Goal: Task Accomplishment & Management: Use online tool/utility

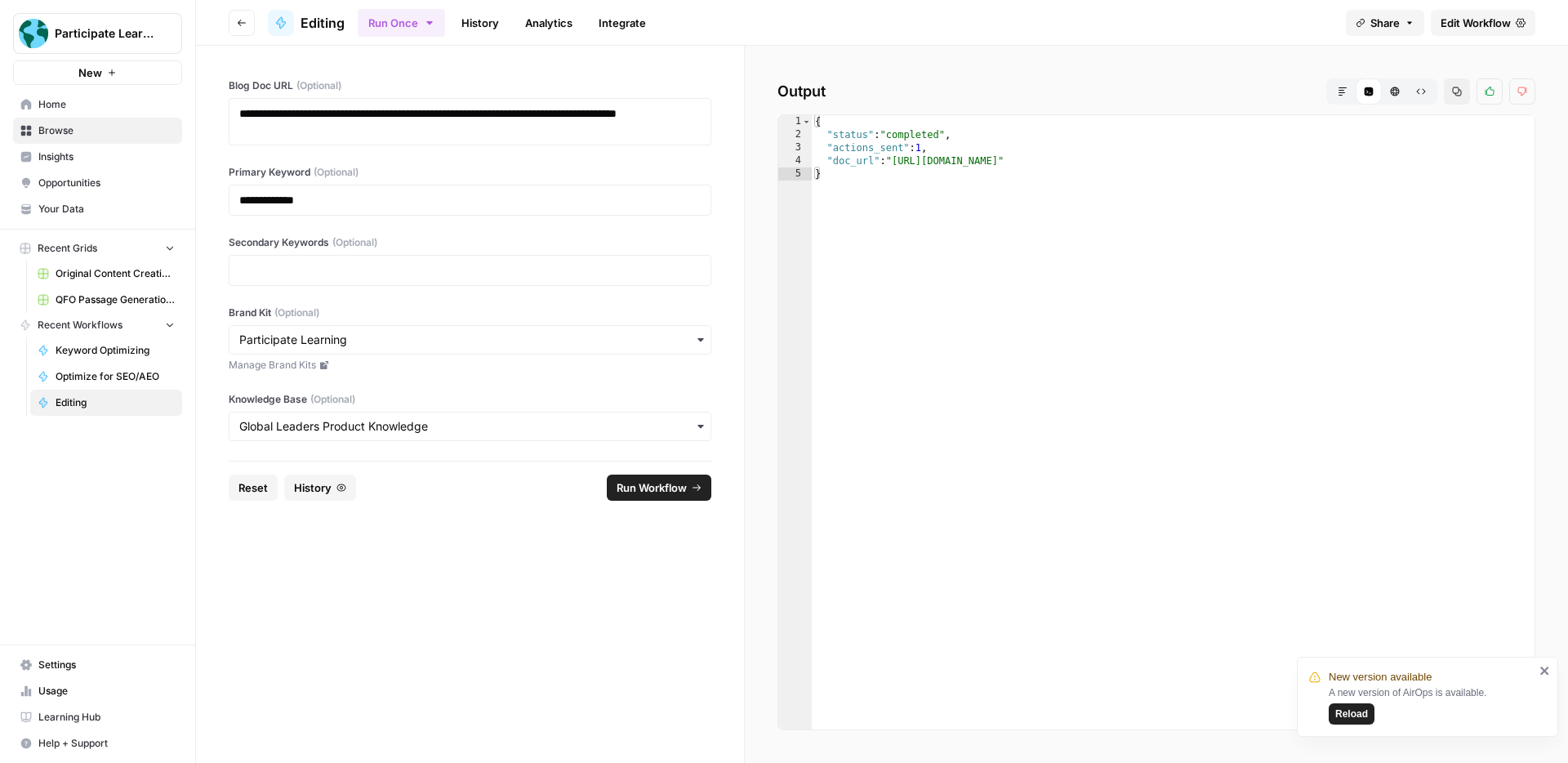
type textarea "**********"
drag, startPoint x: 1387, startPoint y: 164, endPoint x: 954, endPoint y: 176, distance: 433.2
click at [896, 158] on div "{ "status" : "completed" , "actions_sent" : 1 , "doc_url" : "[URL][DOMAIN_NAME]…" at bounding box center [1173, 435] width 723 height 641
click at [1340, 92] on icon "button" at bounding box center [1342, 91] width 10 height 10
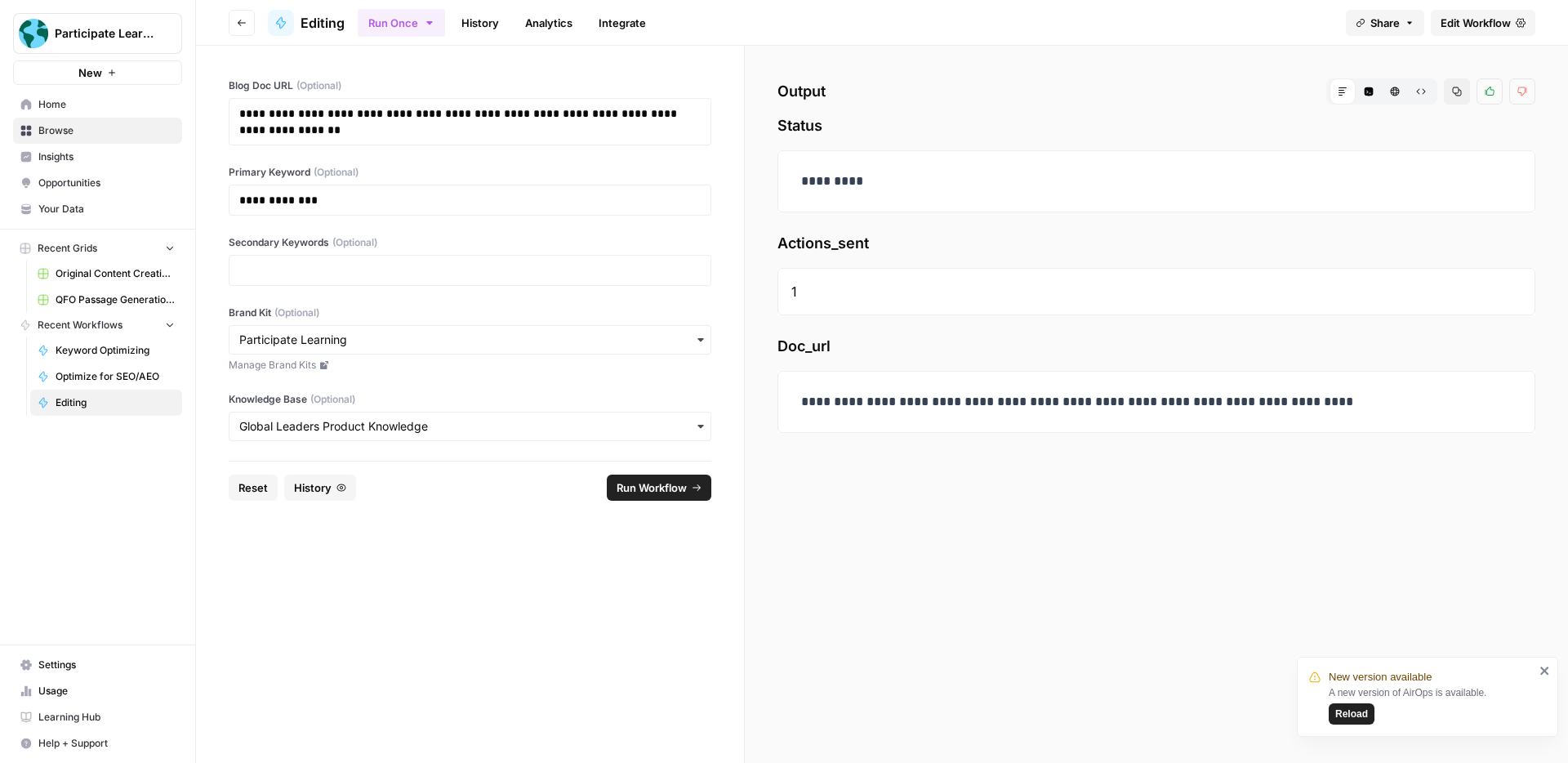
click at [1349, 711] on span "Reload" at bounding box center [1352, 714] width 33 height 15
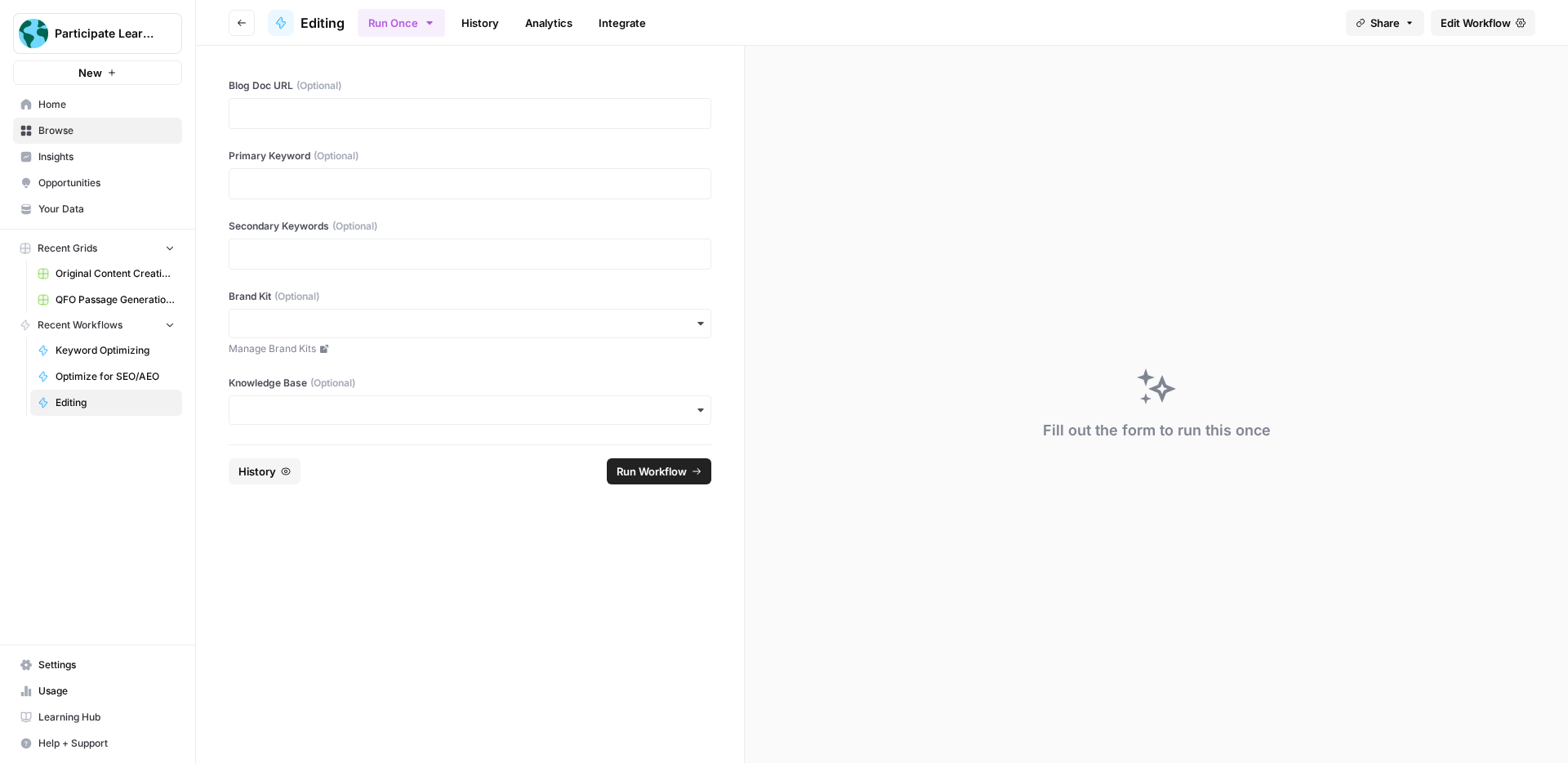
click at [494, 22] on link "History" at bounding box center [481, 22] width 57 height 26
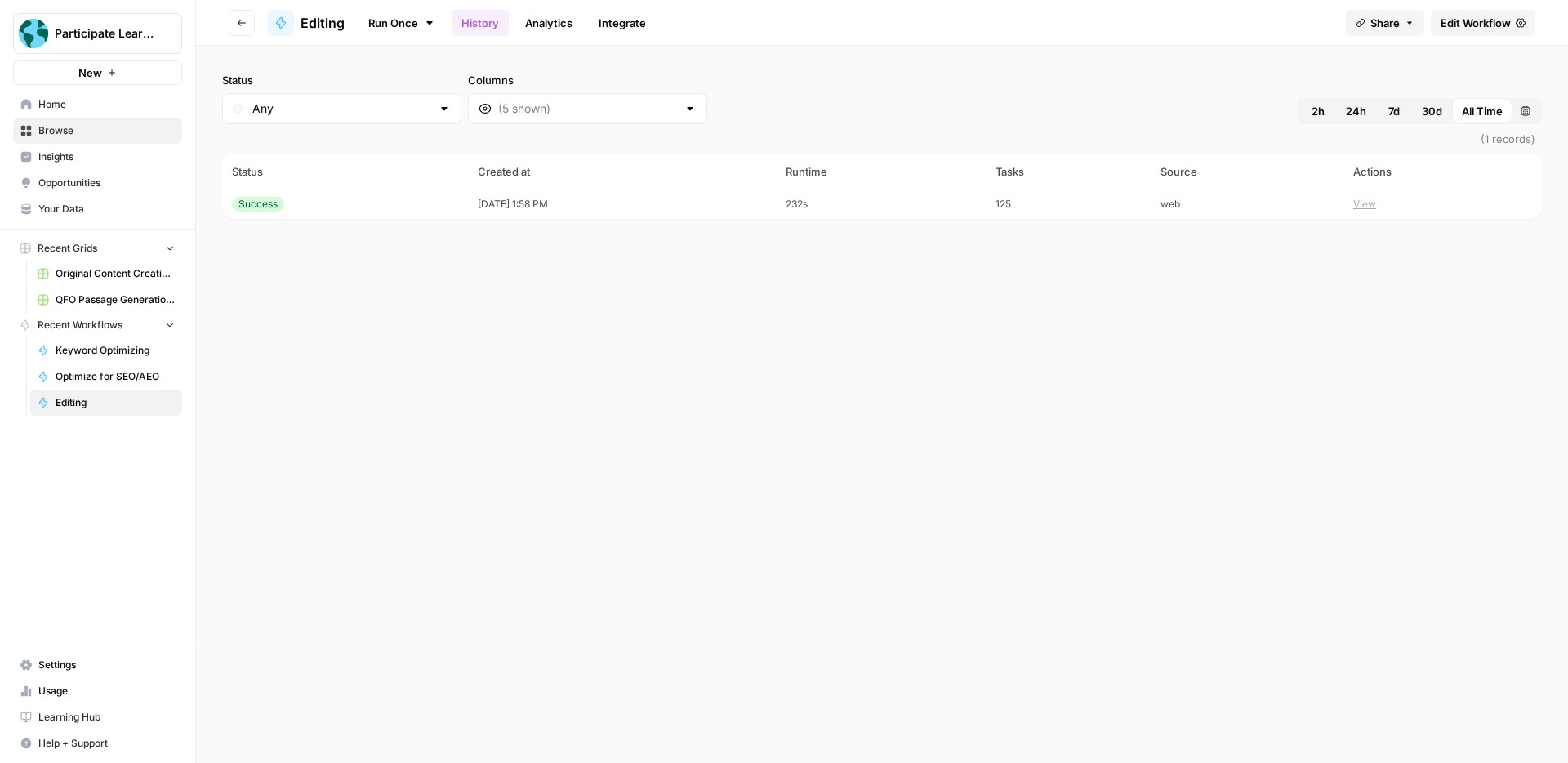
click at [682, 205] on td "09/30/25 at 1:58 PM" at bounding box center [622, 204] width 308 height 29
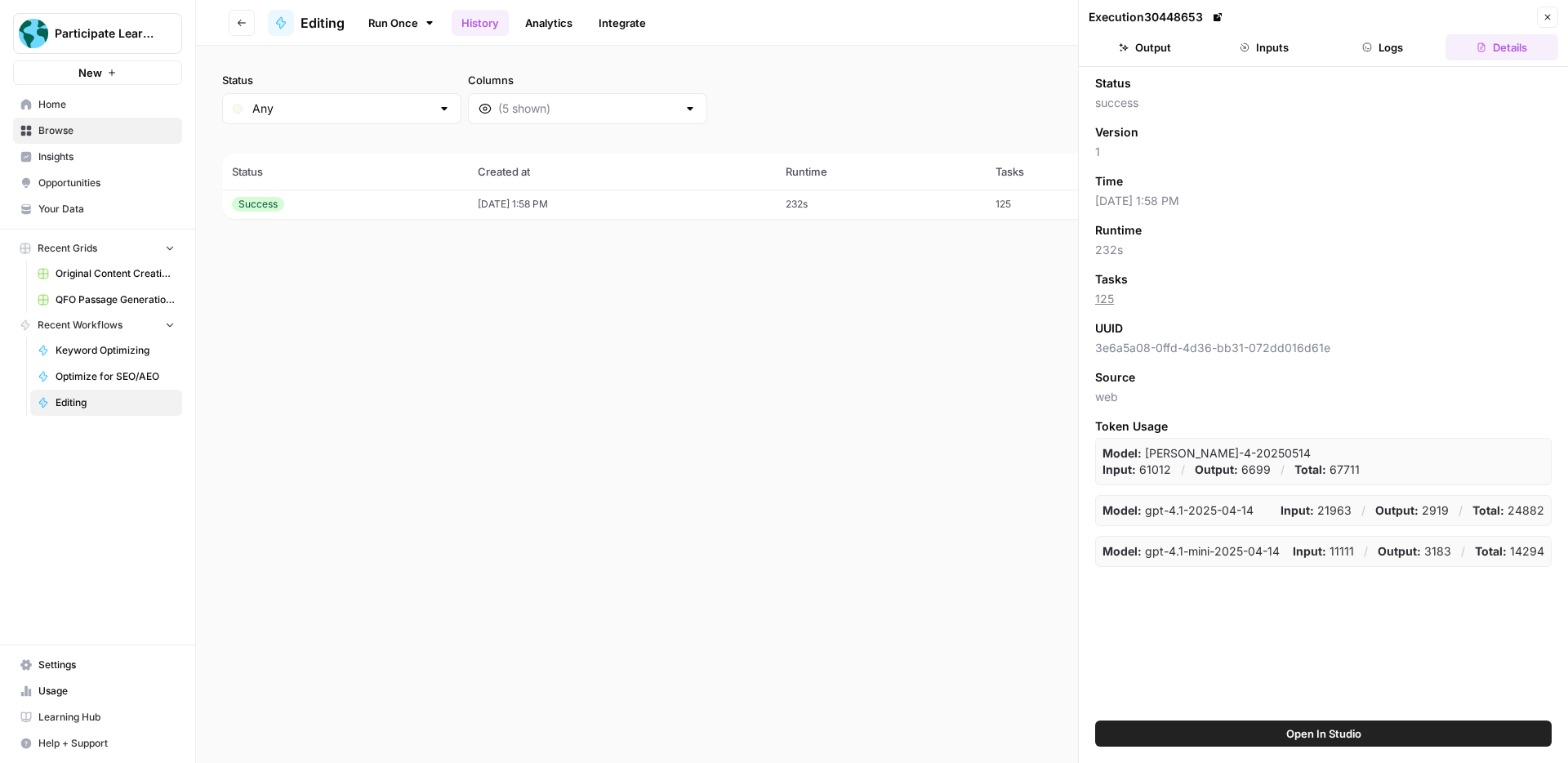
click at [1395, 53] on button "Logs" at bounding box center [1384, 47] width 113 height 26
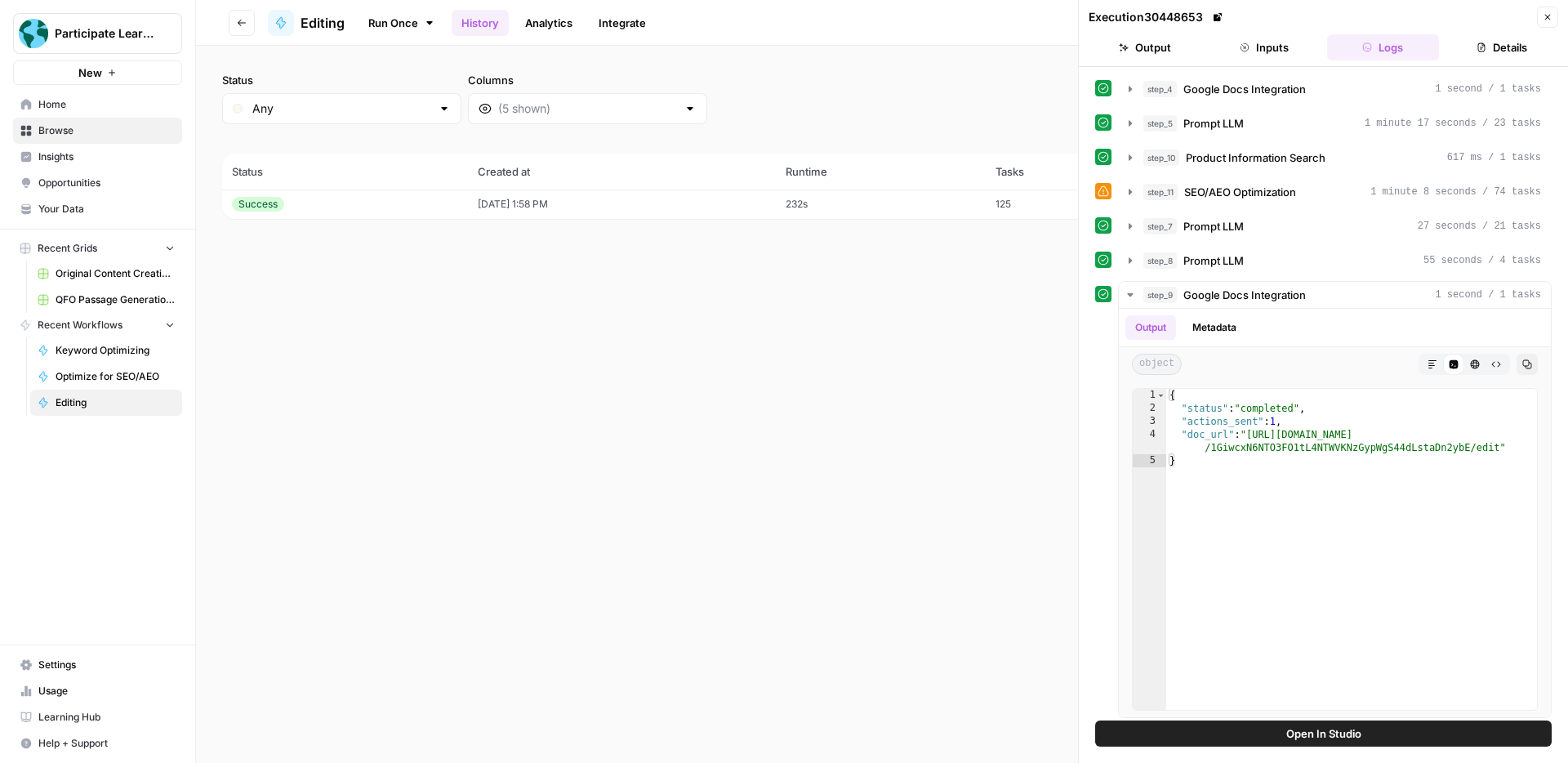
click at [1101, 189] on icon at bounding box center [1103, 191] width 11 height 11
click at [1139, 193] on button "step_11 SEO/AEO Optimization 1 minute 8 seconds / 74 tasks" at bounding box center [1335, 191] width 432 height 26
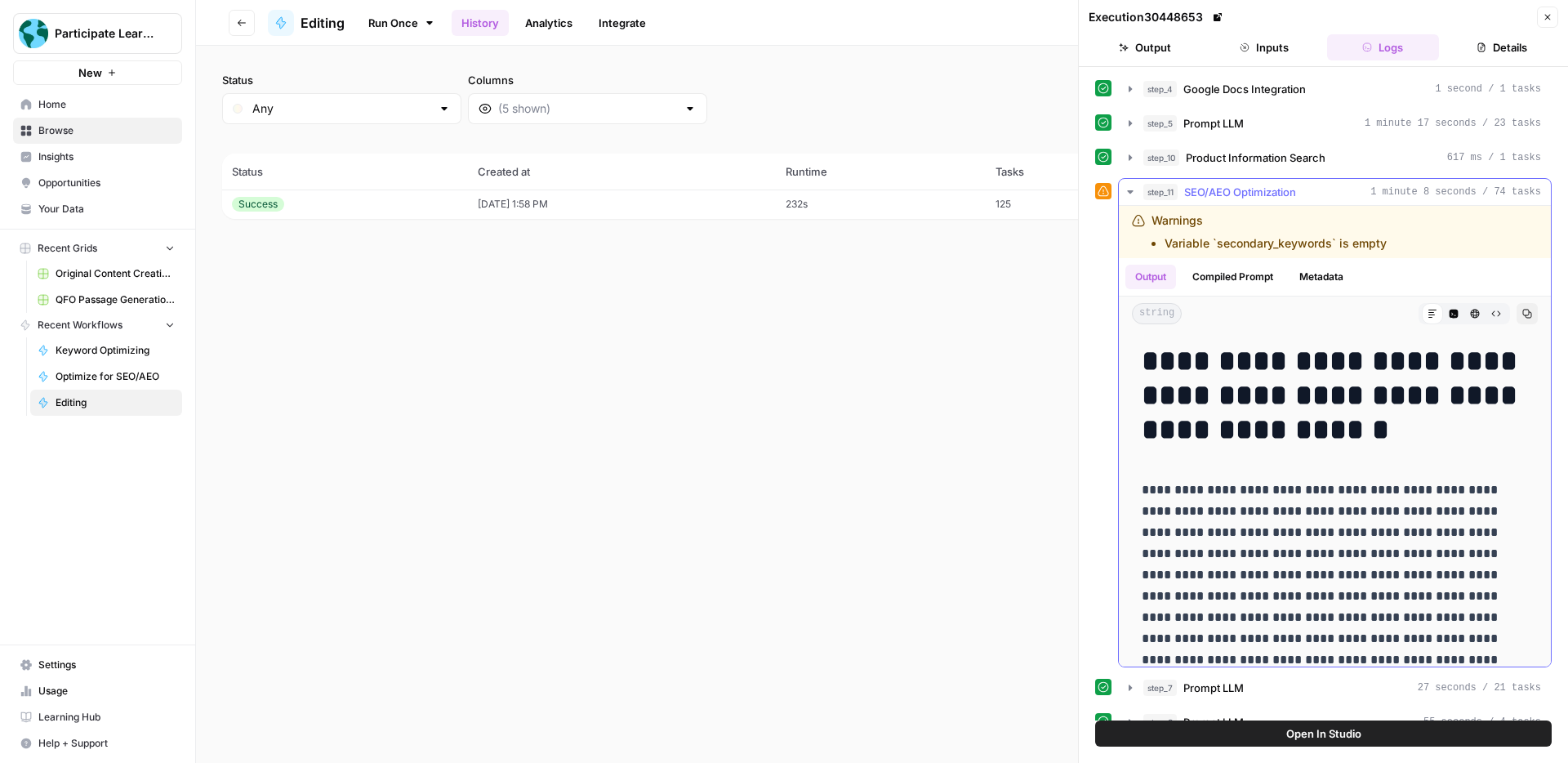
click at [1128, 191] on icon "button" at bounding box center [1130, 192] width 5 height 4
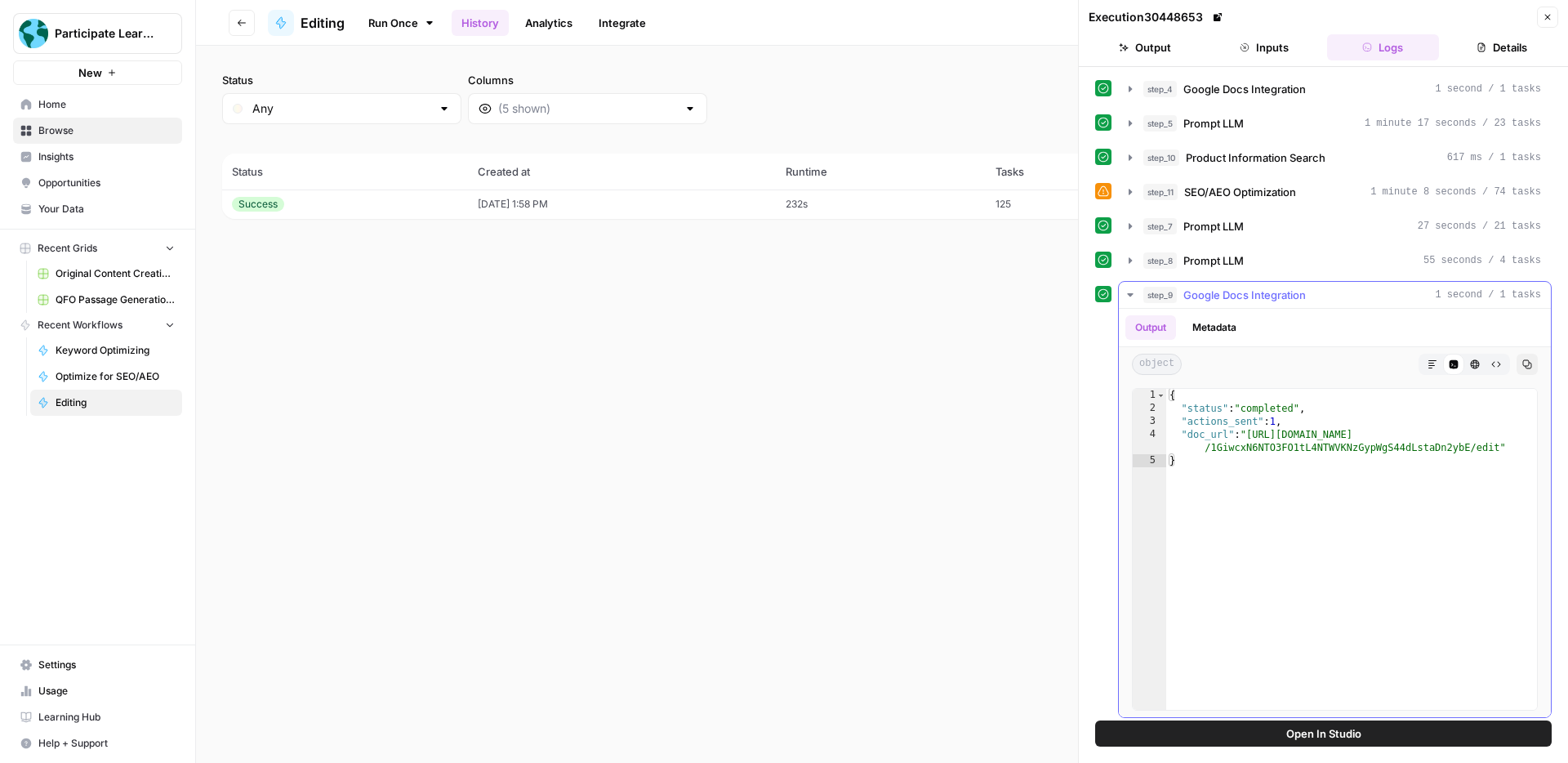
click at [1257, 304] on button "step_9 Google Docs Integration 1 second / 1 tasks" at bounding box center [1335, 295] width 432 height 26
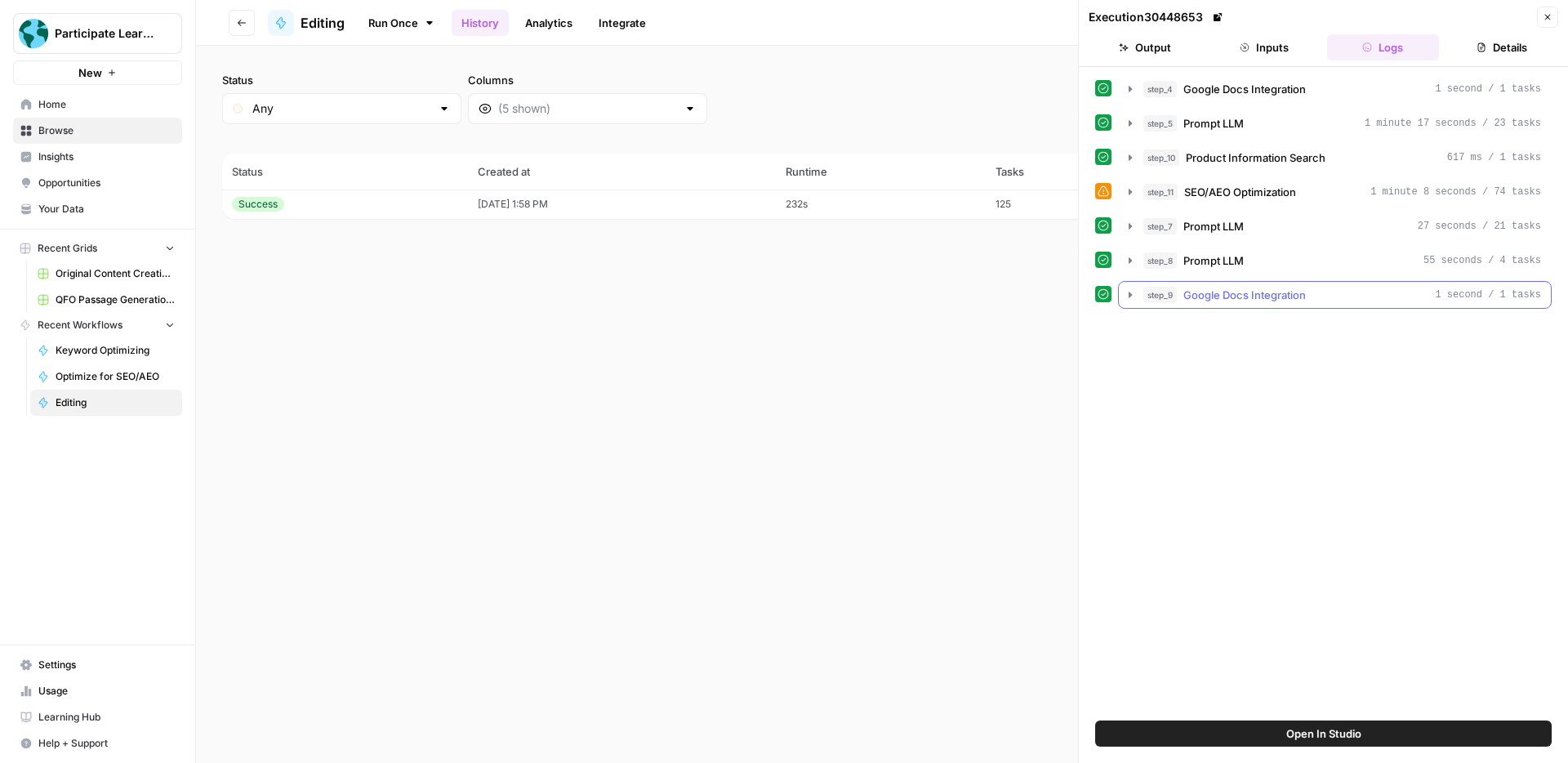
click at [1252, 303] on span "Google Docs Integration" at bounding box center [1245, 295] width 123 height 16
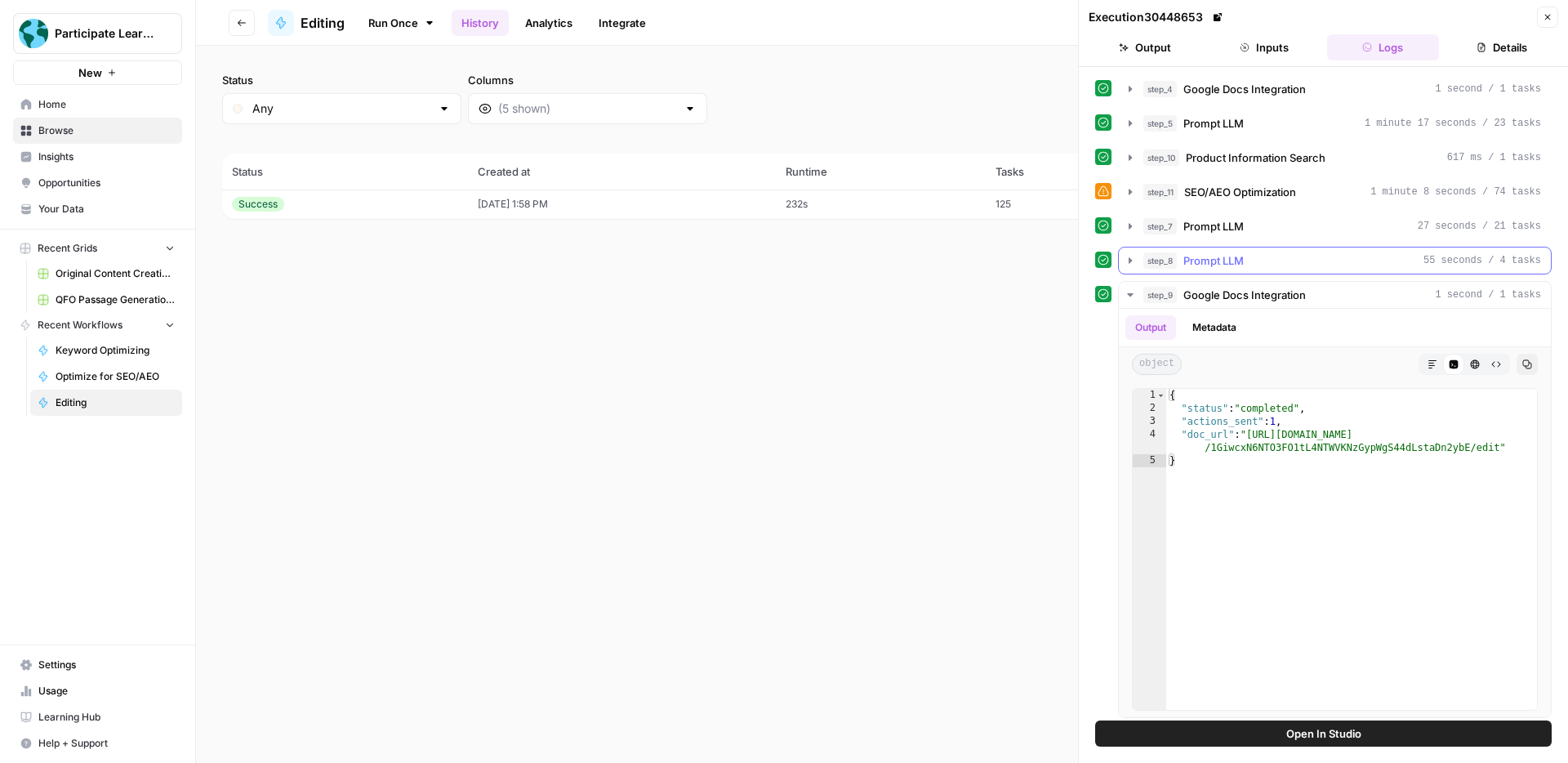
click at [1133, 261] on icon "button" at bounding box center [1130, 260] width 13 height 13
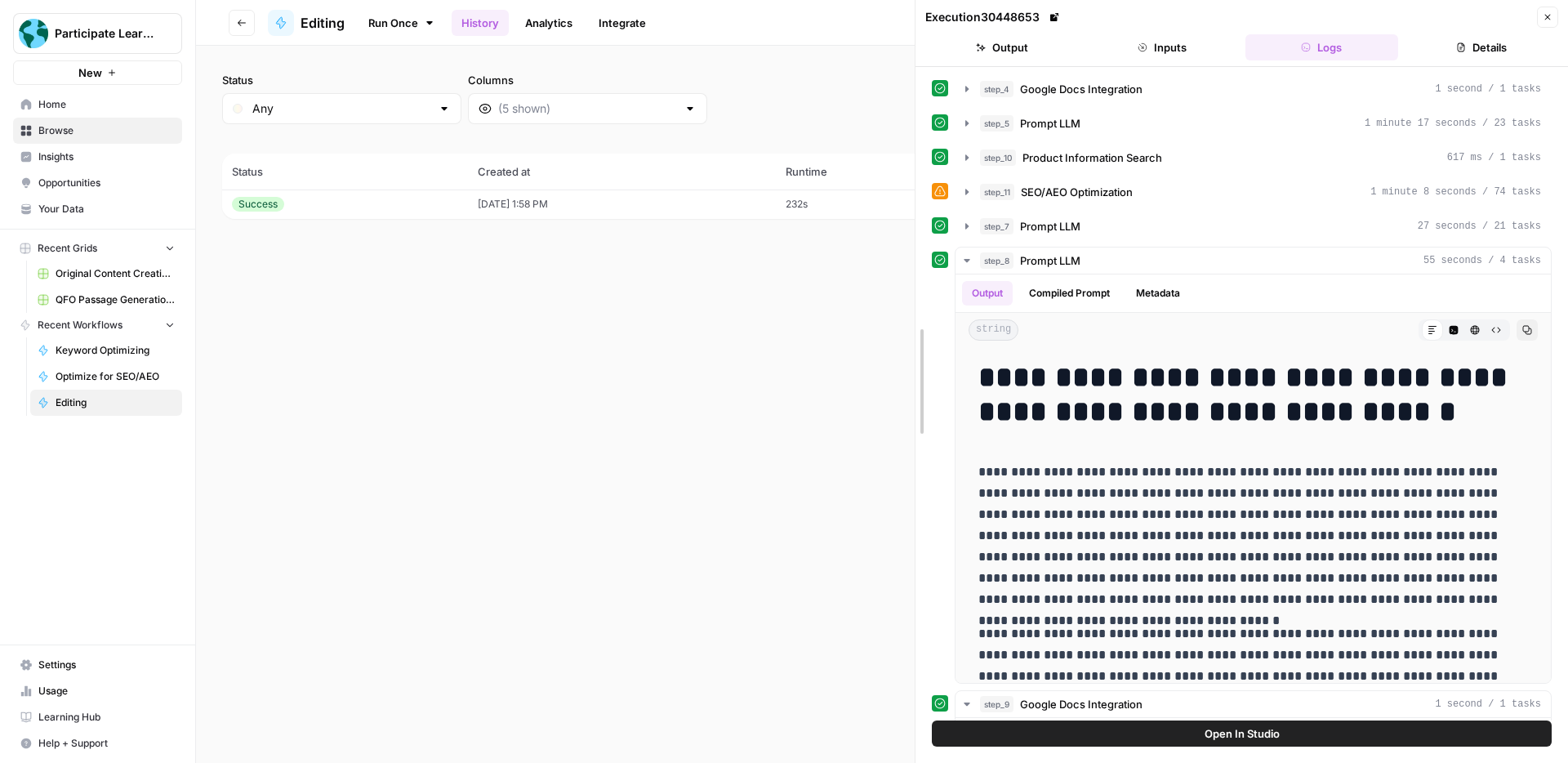
drag, startPoint x: 1010, startPoint y: 24, endPoint x: 815, endPoint y: 8, distance: 195.7
click at [814, 8] on body "Participate Learning New Home Browse Insights Opportunities Your Data Recent Gr…" at bounding box center [784, 381] width 1568 height 763
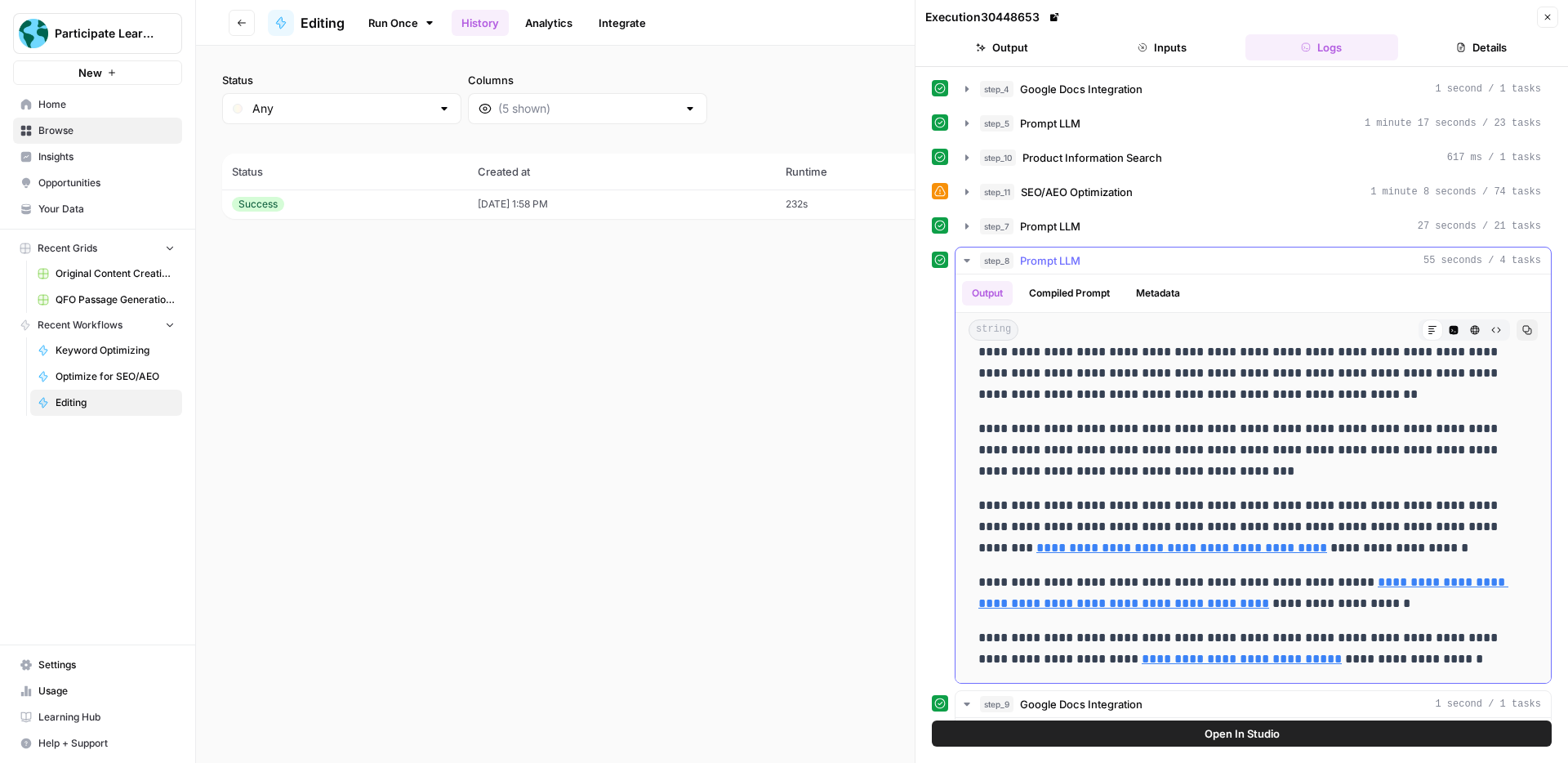
scroll to position [135, 0]
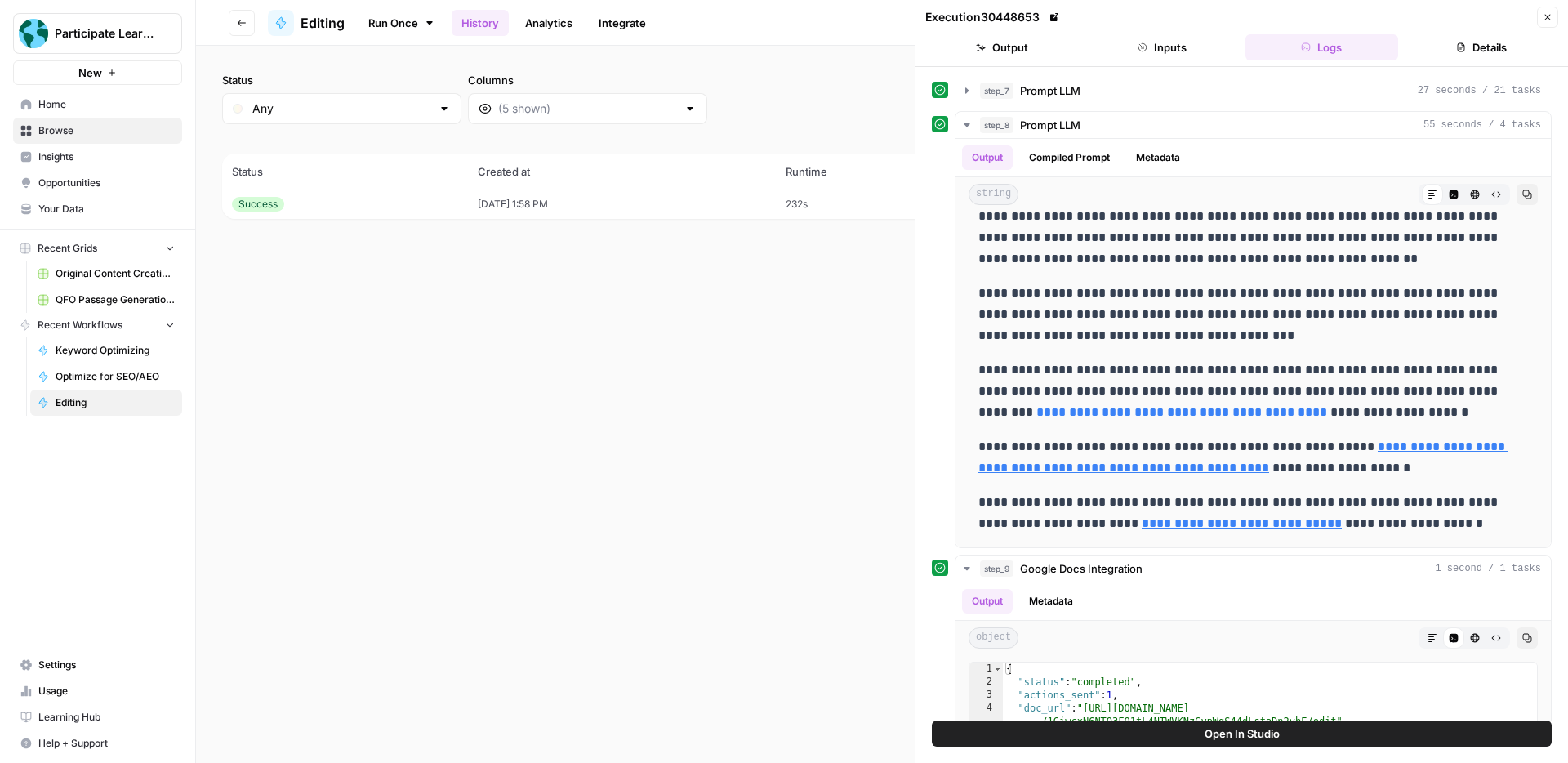
click at [1547, 13] on icon "button" at bounding box center [1548, 17] width 10 height 10
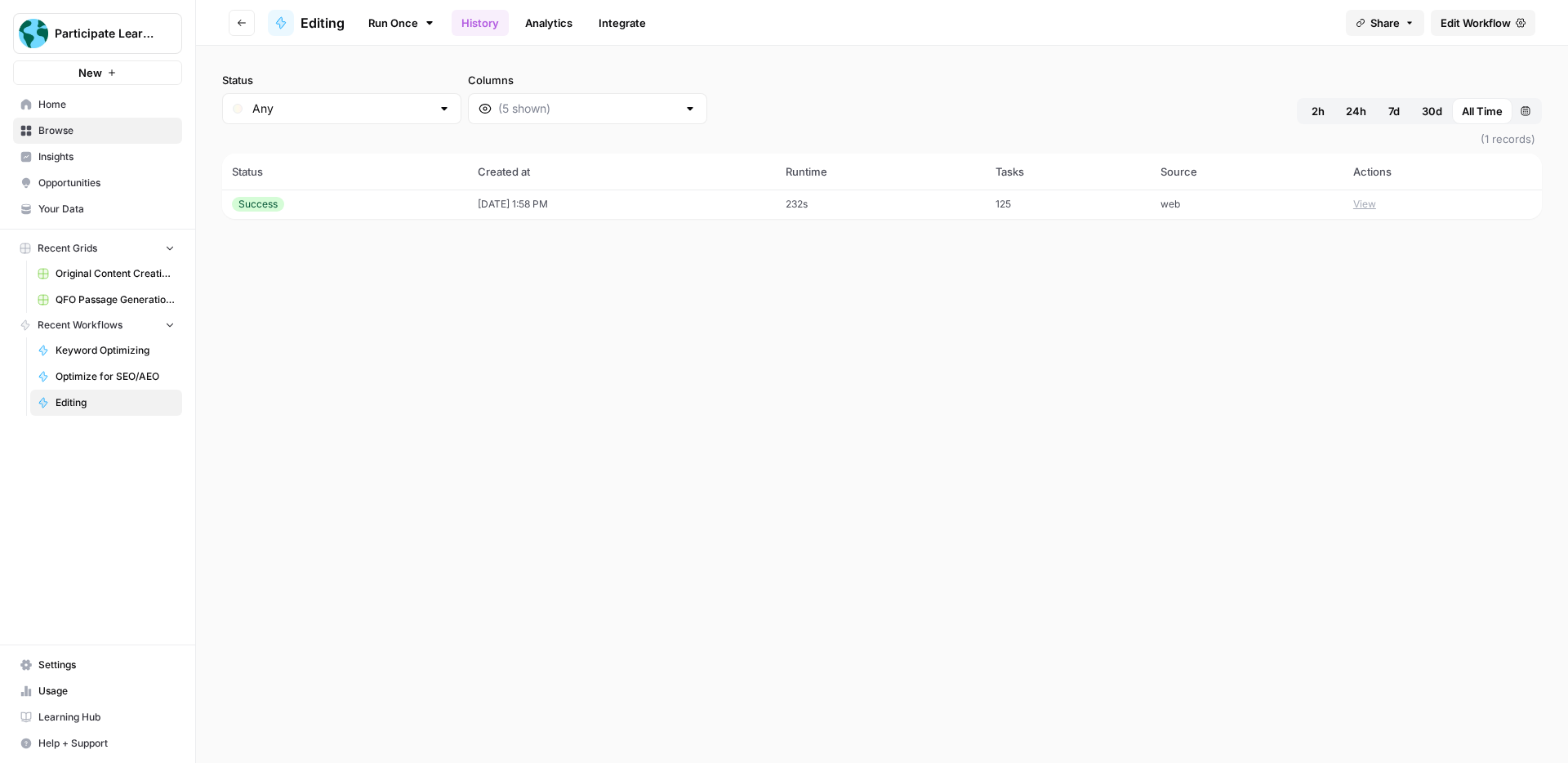
click at [252, 23] on button "Go back" at bounding box center [241, 22] width 26 height 26
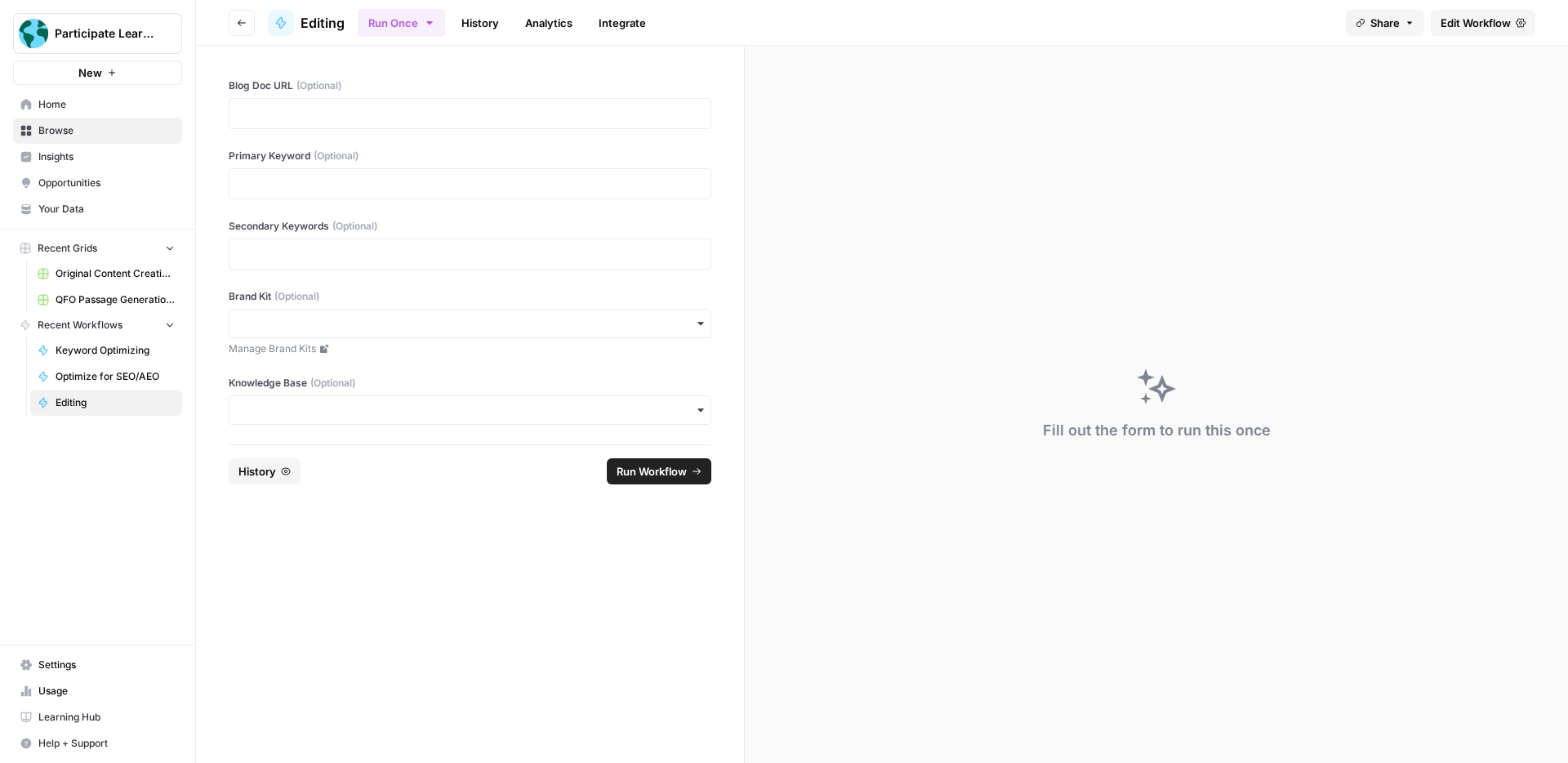
click at [1504, 22] on span "Edit Workflow" at bounding box center [1475, 23] width 70 height 16
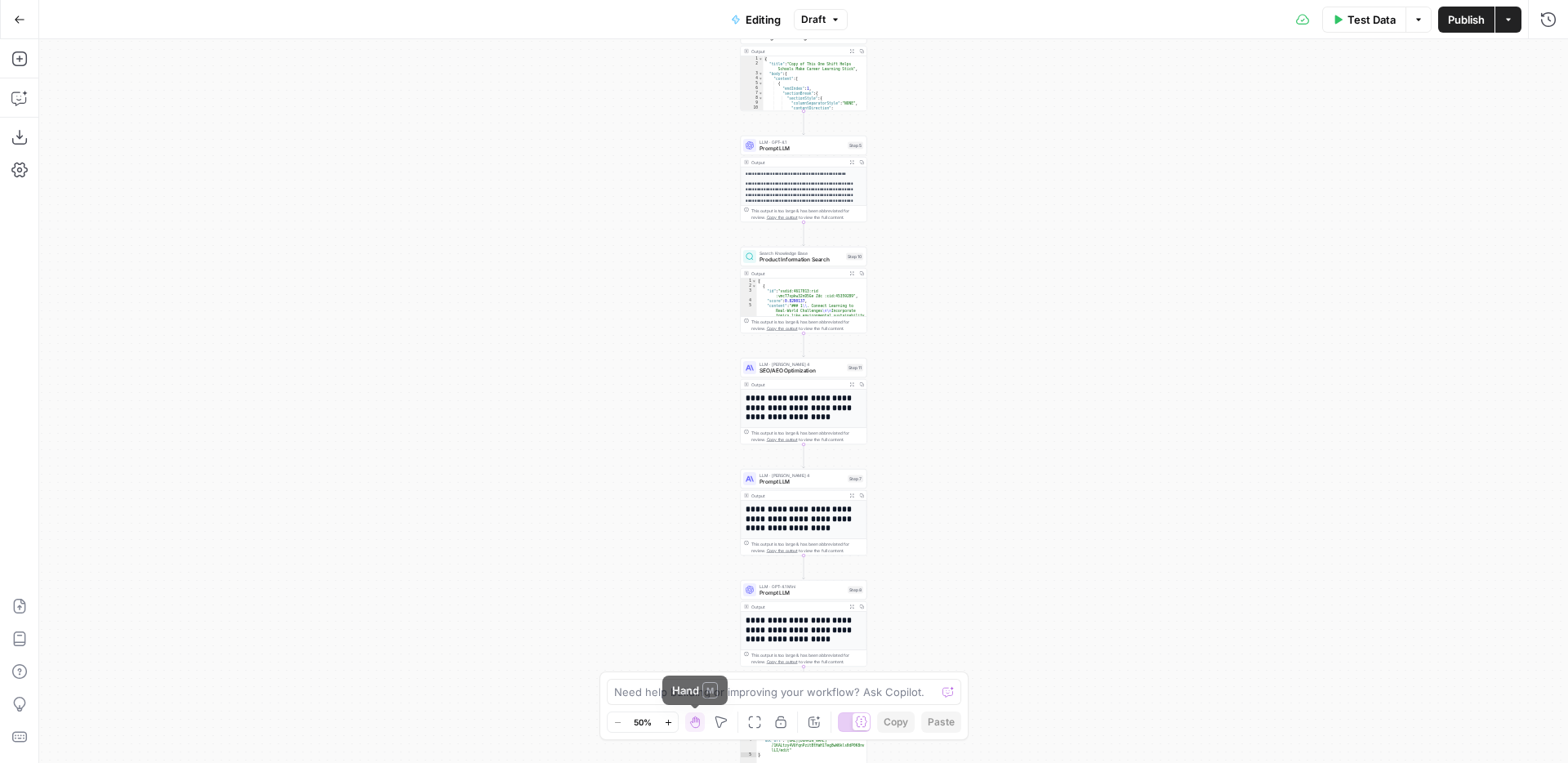
click at [670, 718] on icon "button" at bounding box center [668, 723] width 9 height 9
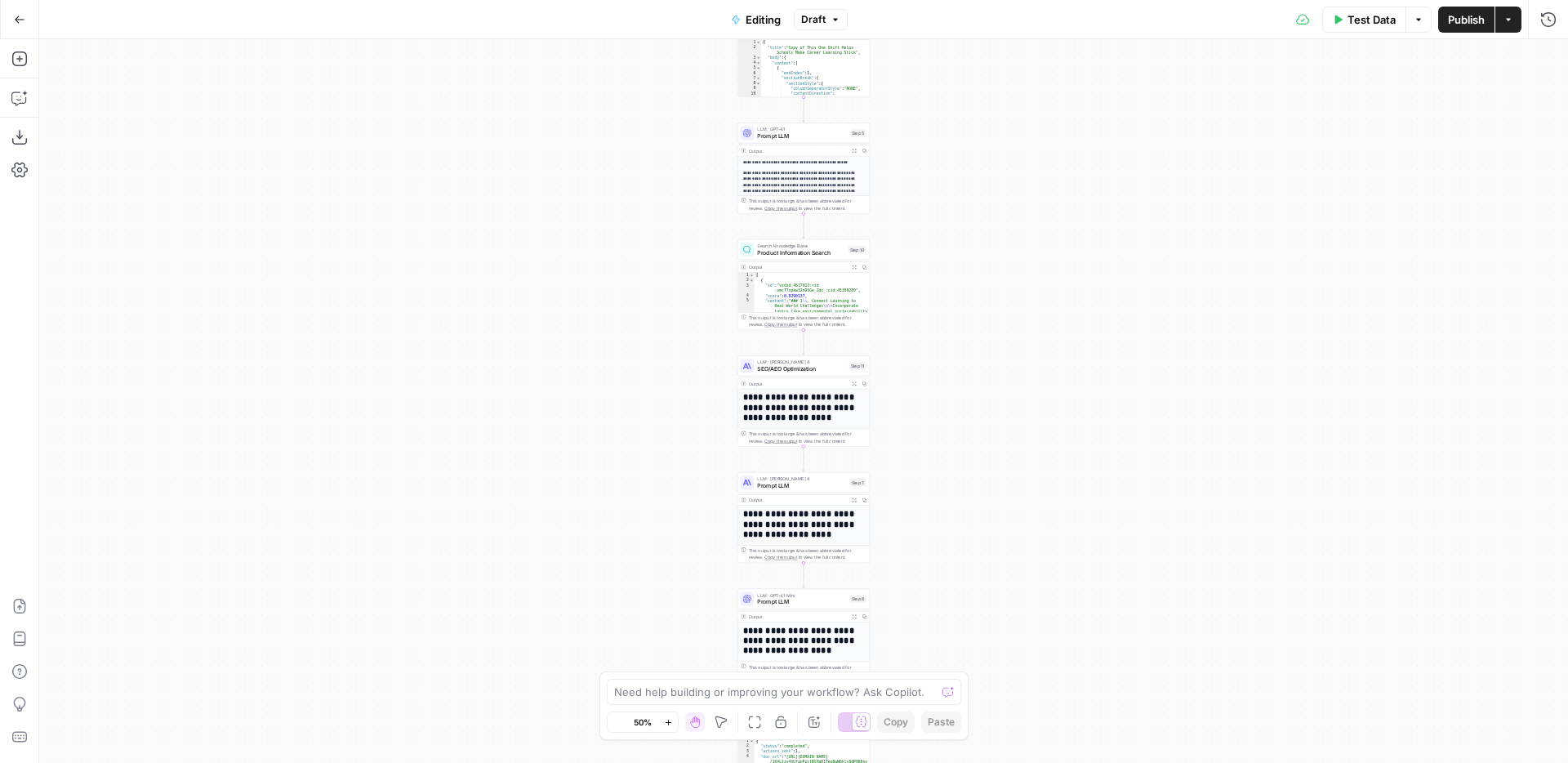
click at [670, 718] on icon "button" at bounding box center [668, 723] width 9 height 9
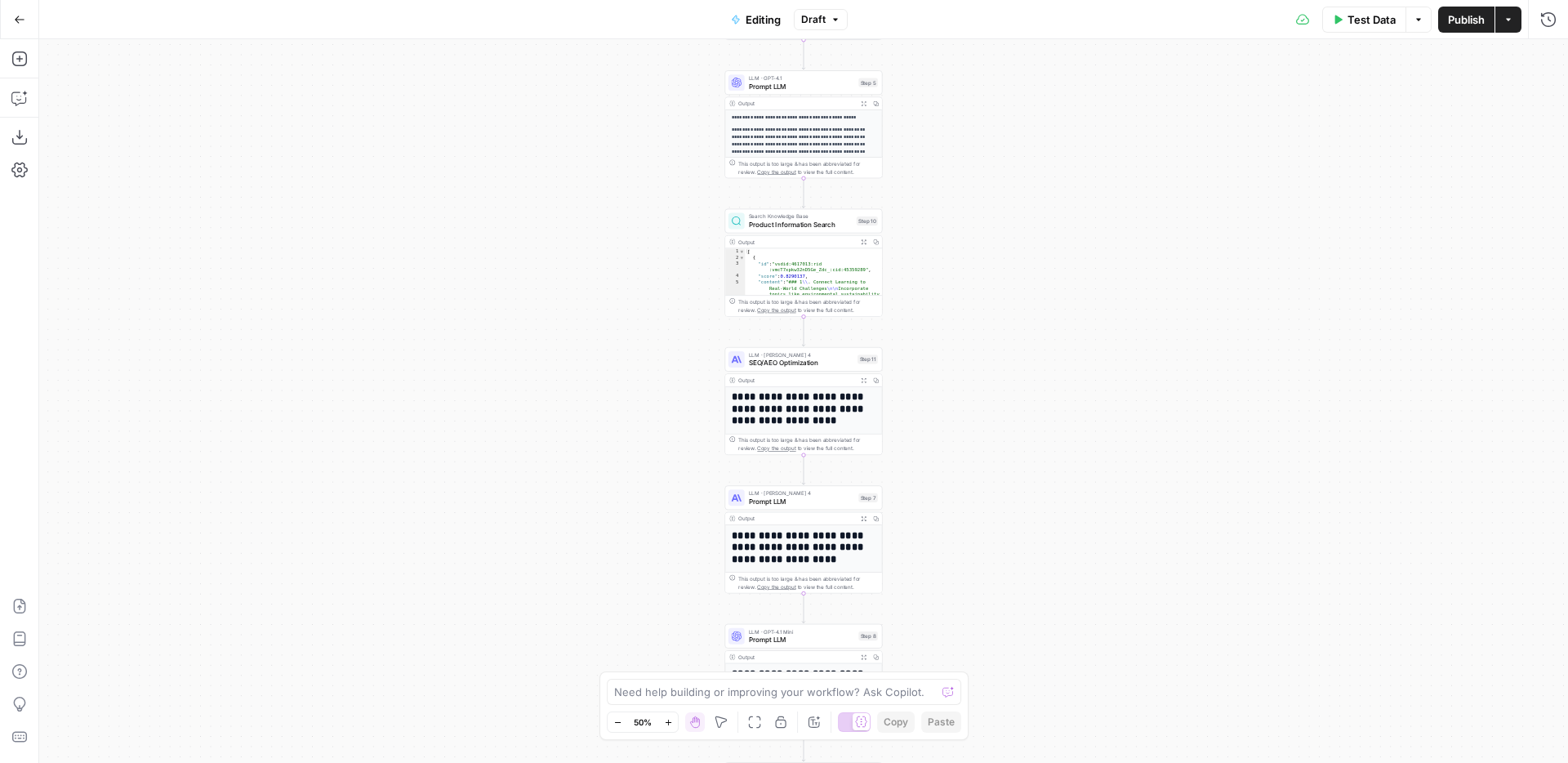
click at [670, 718] on icon "button" at bounding box center [668, 723] width 9 height 9
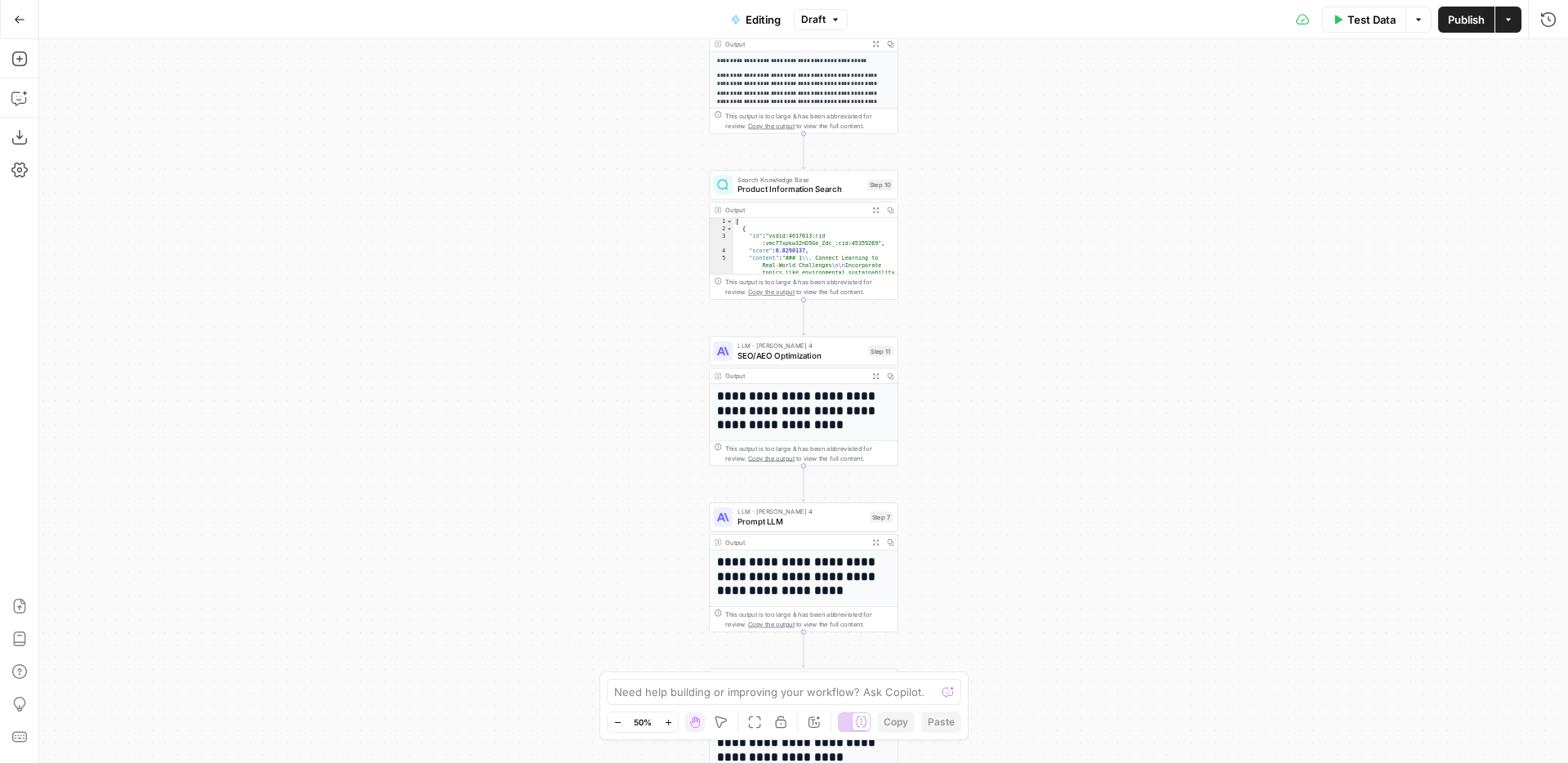
click at [670, 718] on icon "button" at bounding box center [668, 723] width 9 height 9
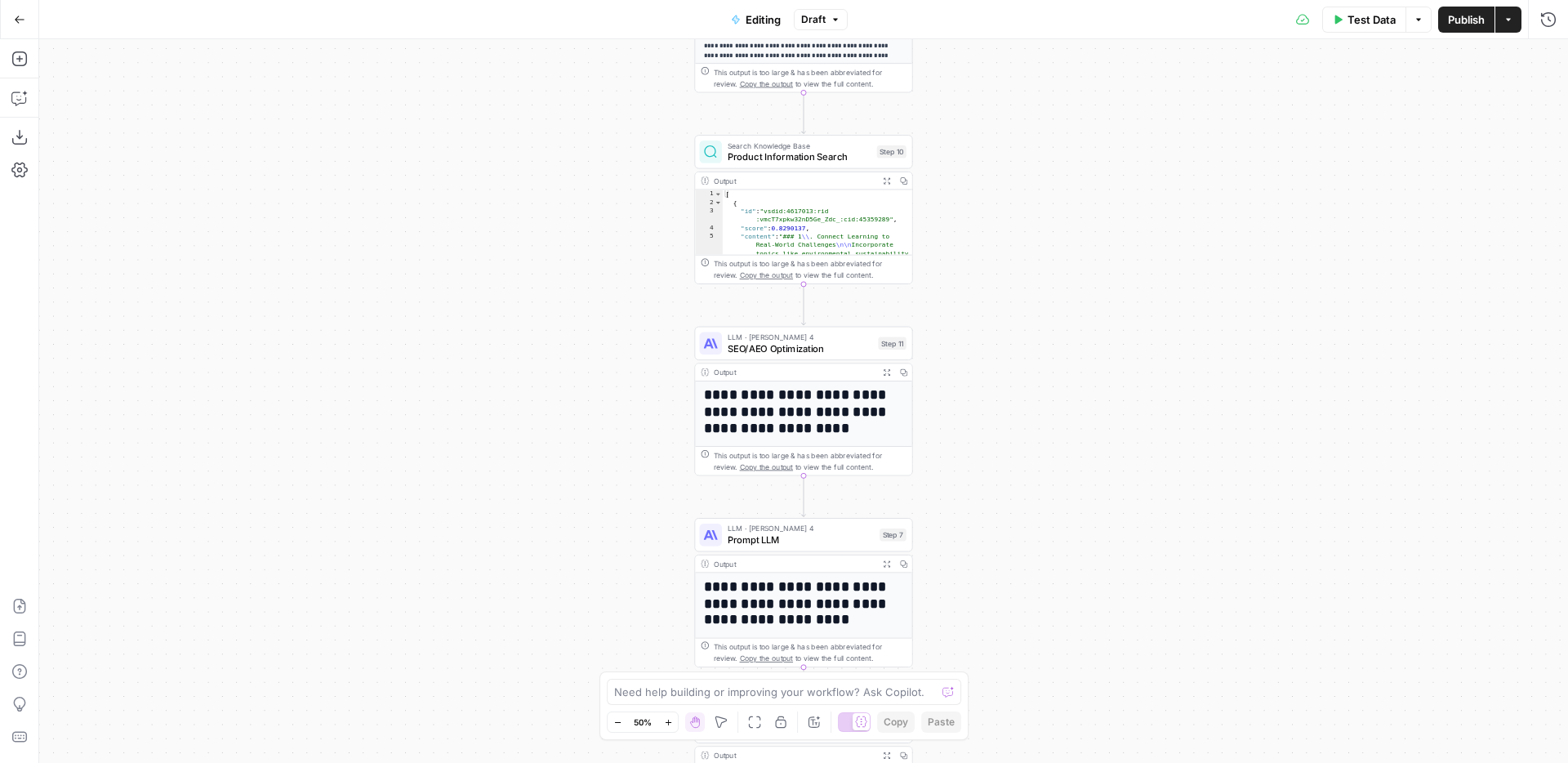
click at [670, 718] on icon "button" at bounding box center [668, 723] width 9 height 9
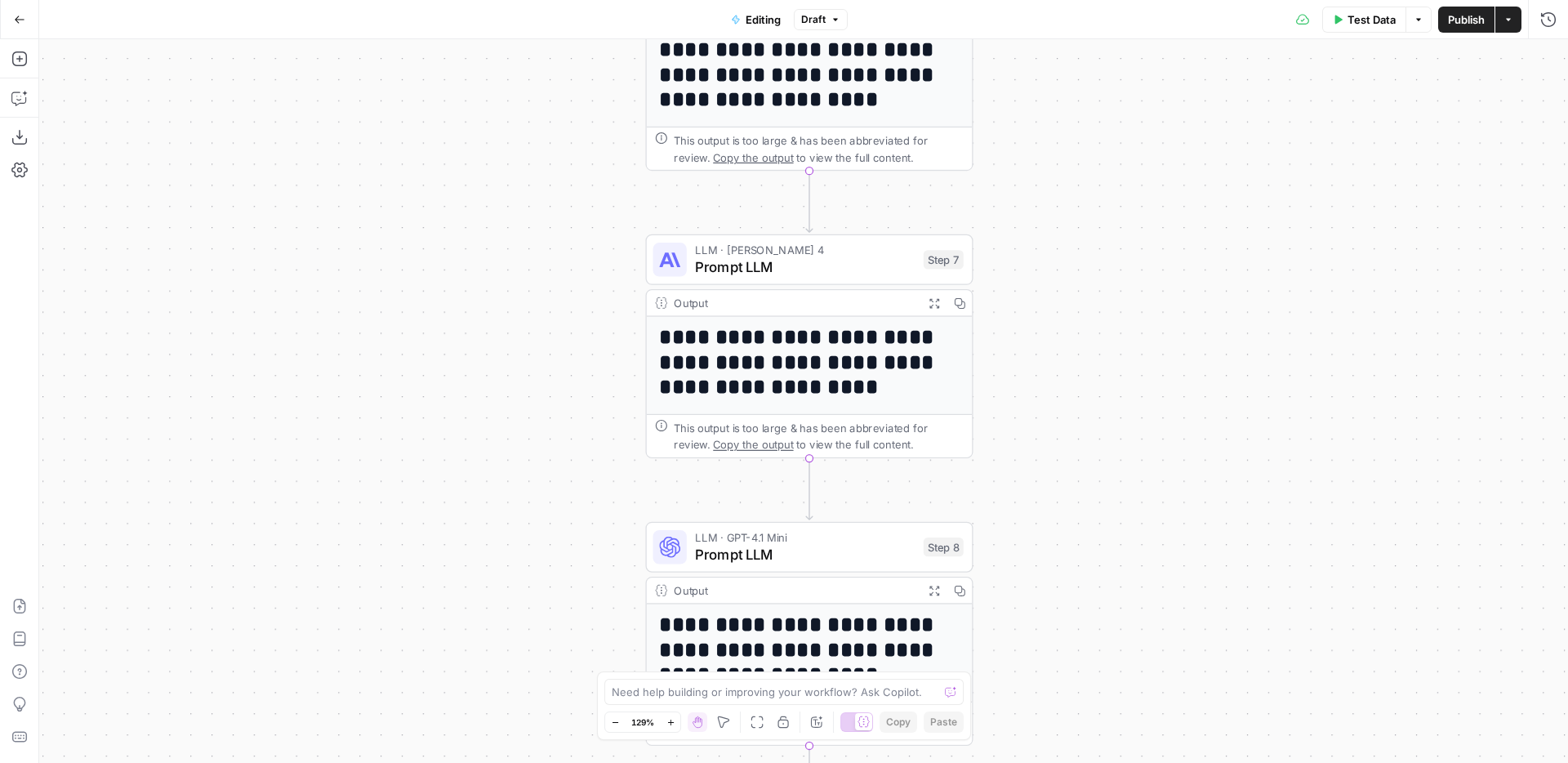
scroll to position [189, 0]
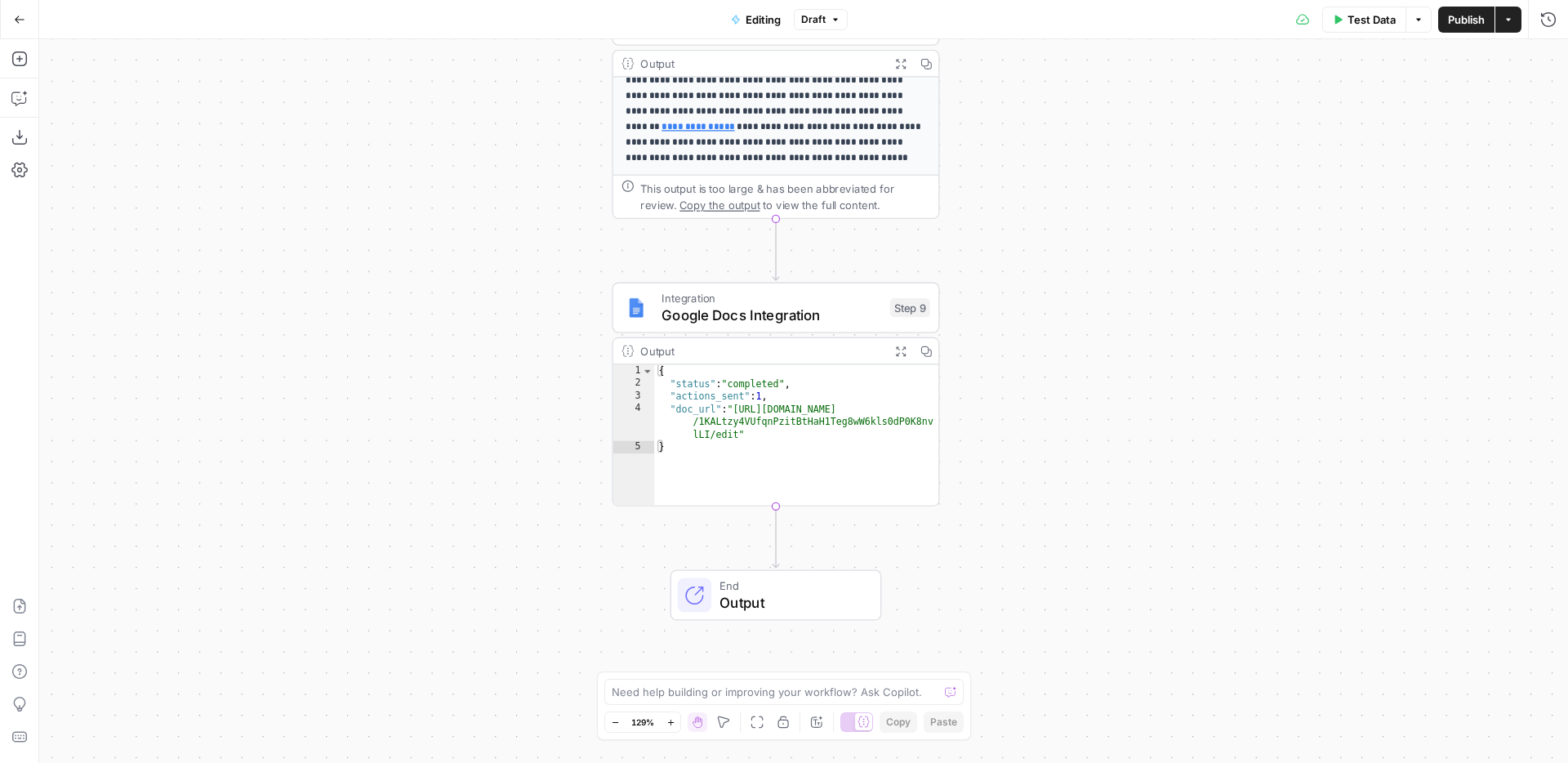
click at [848, 311] on span "Google Docs Integration" at bounding box center [771, 315] width 220 height 21
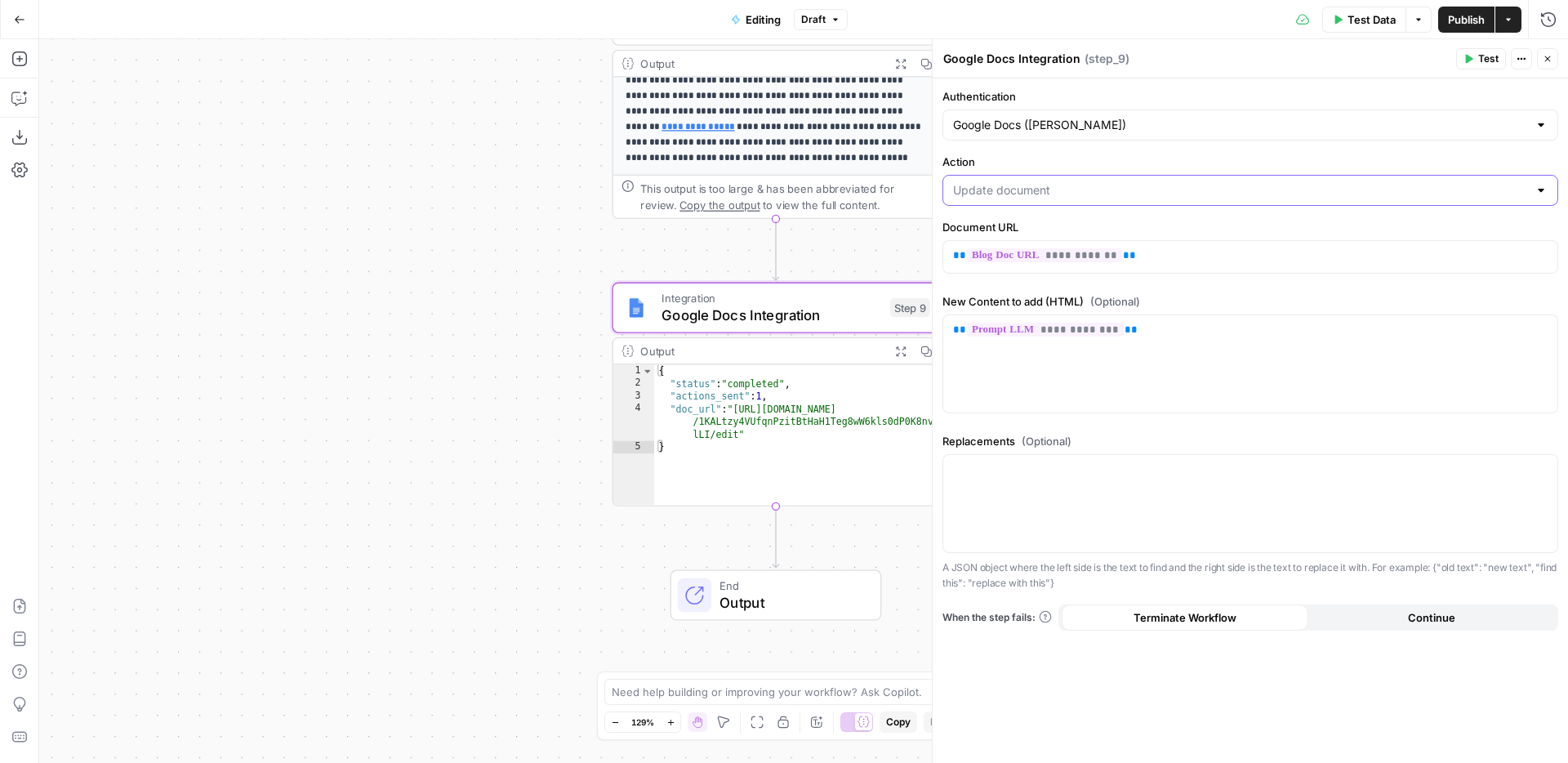
click at [1149, 194] on input "Action" at bounding box center [1241, 191] width 575 height 16
type input "Update document"
click at [945, 311] on div "**********" at bounding box center [1250, 357] width 616 height 126
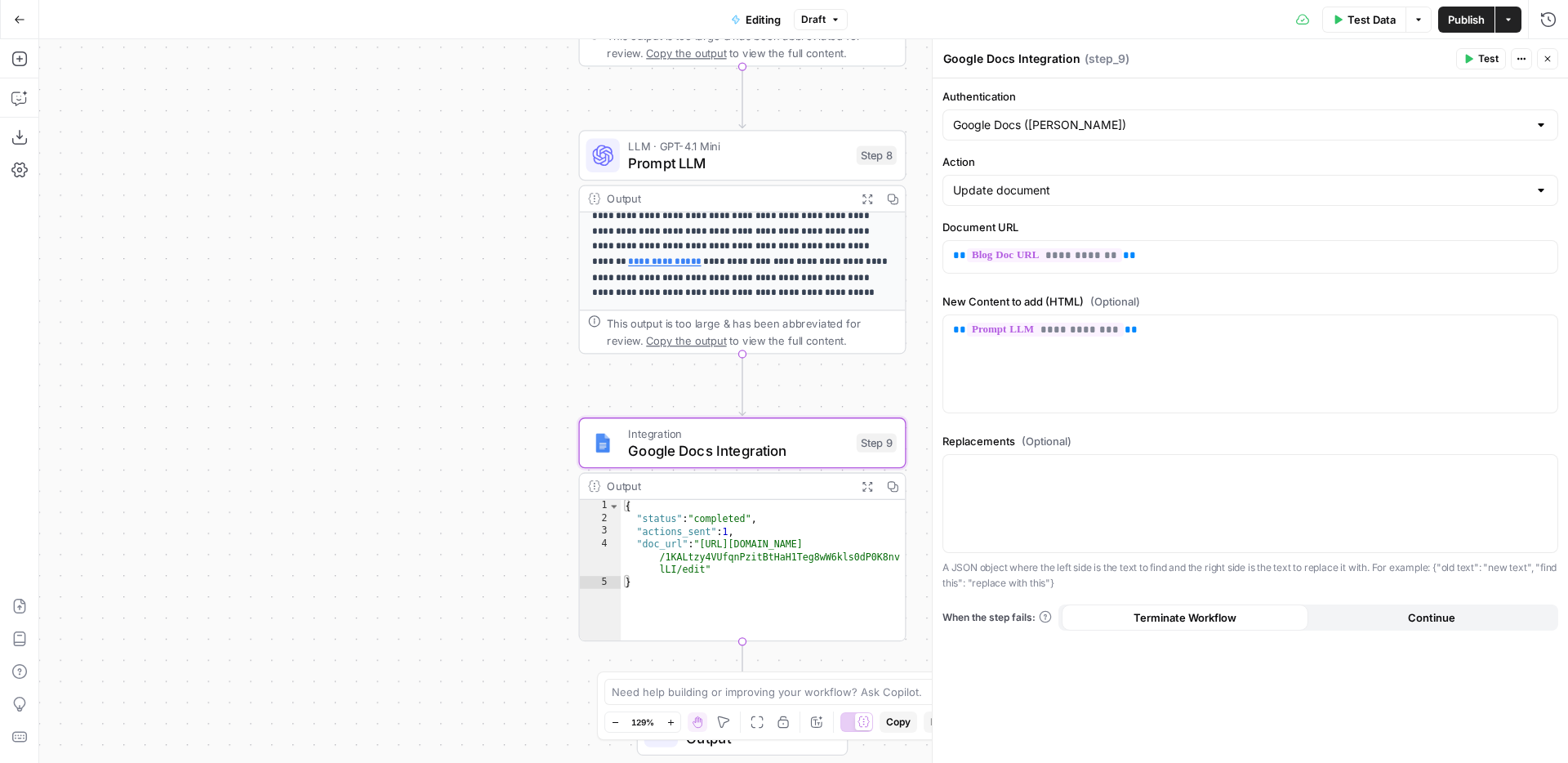
click at [673, 251] on p "**********" at bounding box center [741, 247] width 300 height 108
click at [873, 200] on button "Expand Output" at bounding box center [867, 199] width 25 height 25
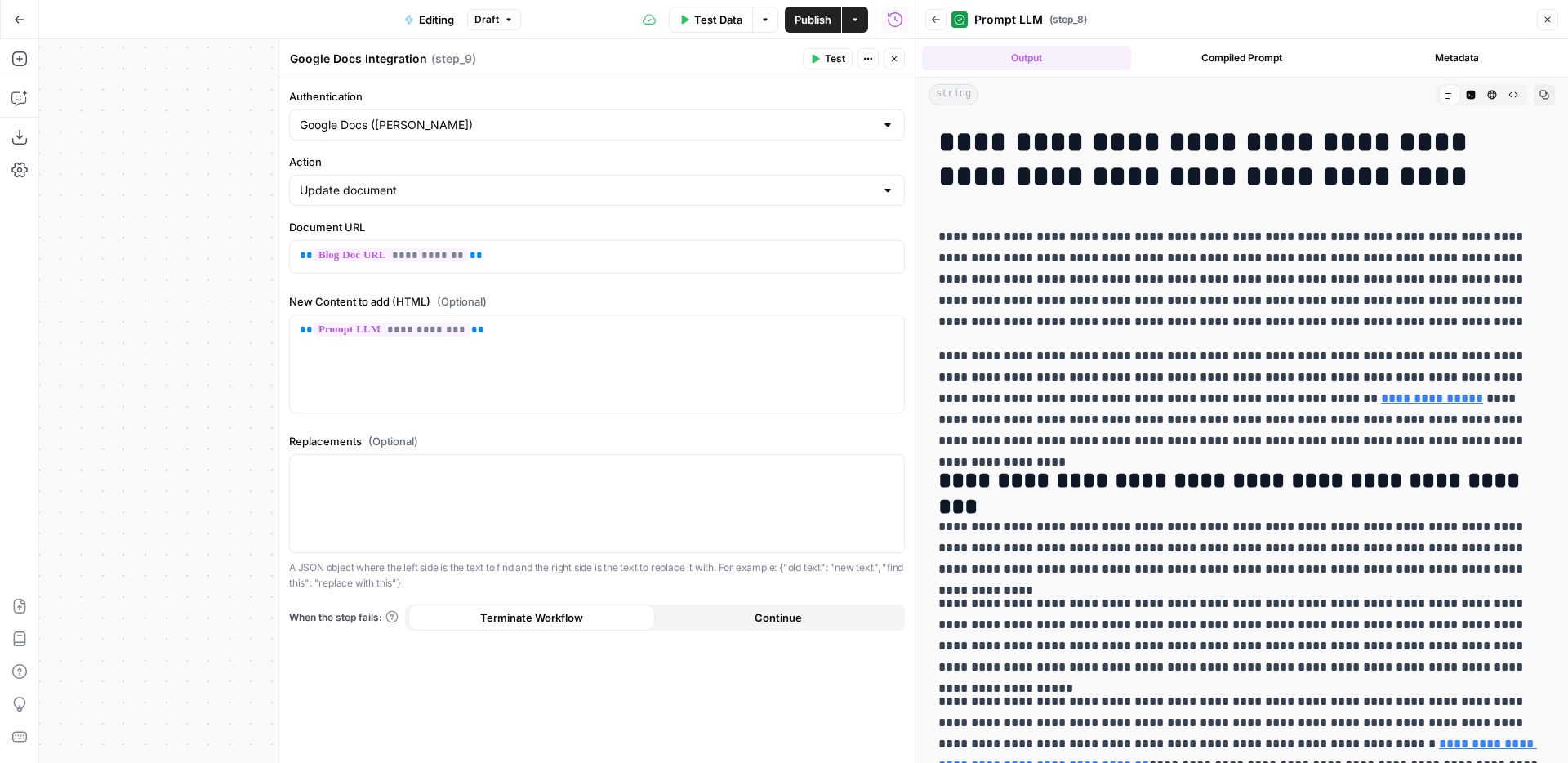
click at [1545, 24] on icon "button" at bounding box center [1548, 20] width 10 height 10
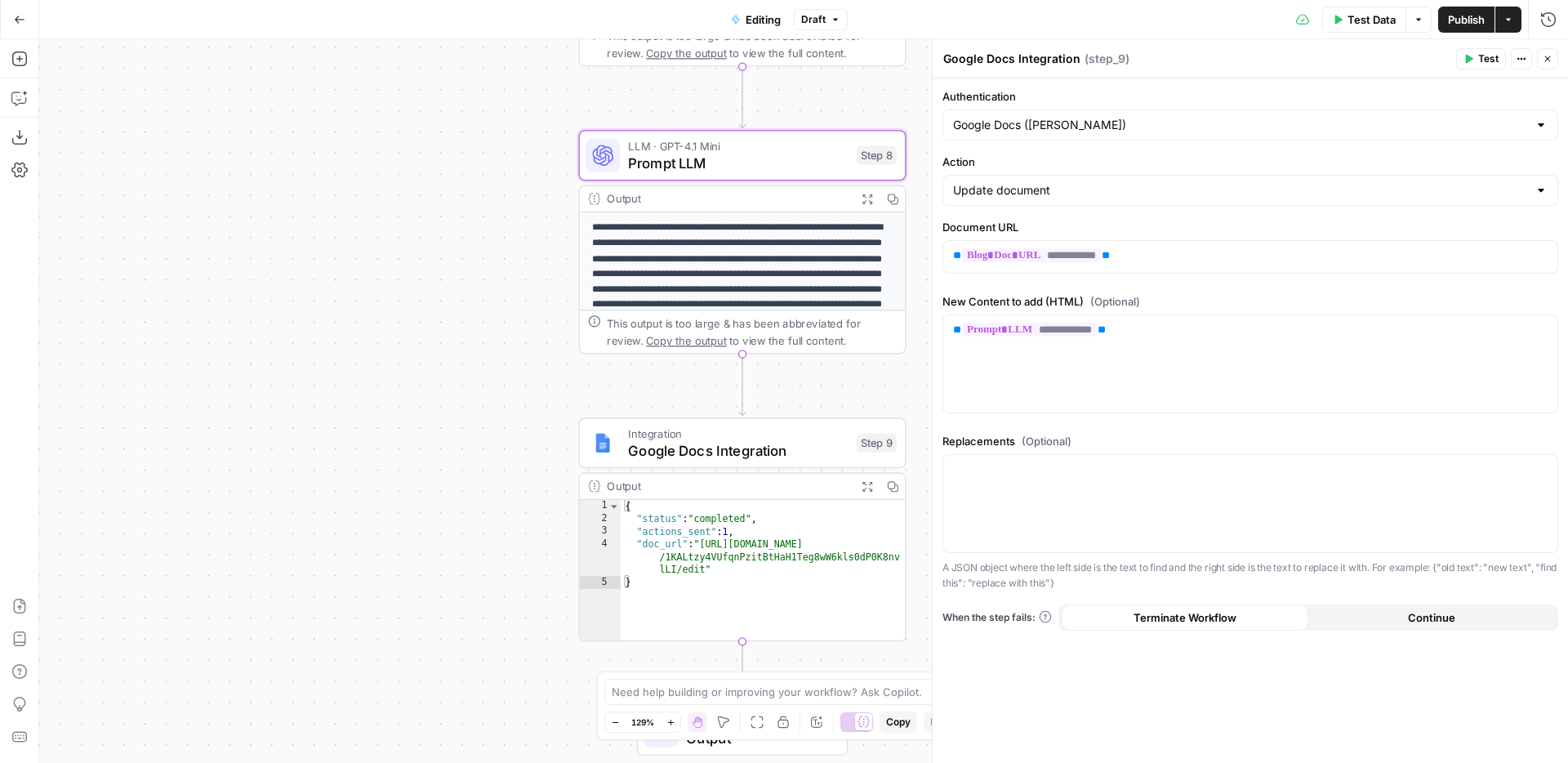
scroll to position [0, 0]
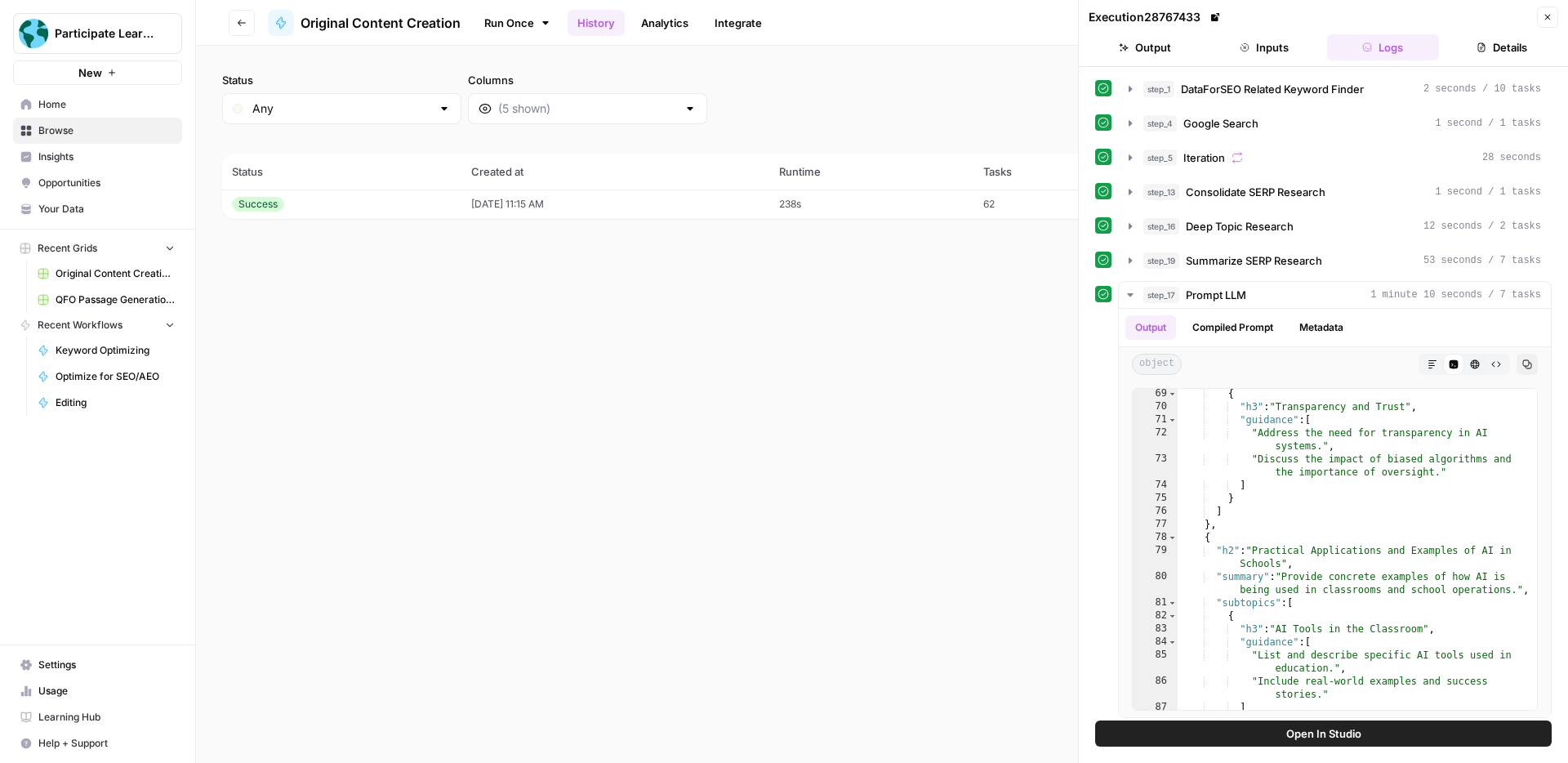
scroll to position [1205, 0]
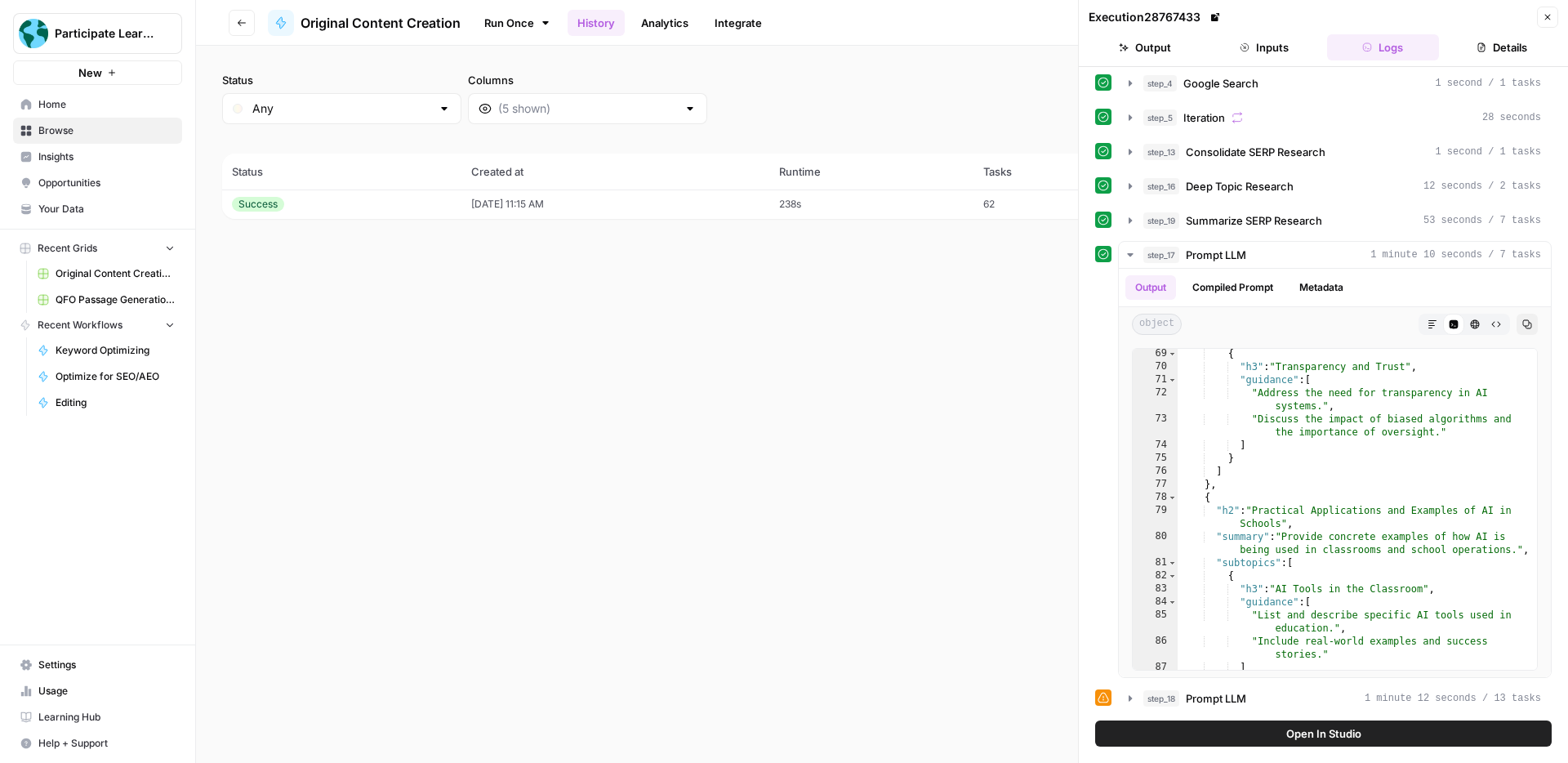
click at [256, 23] on header "Go back Original Content Creation Run Once History Analytics Integrate Share Ed…" at bounding box center [882, 22] width 1372 height 45
click at [250, 22] on button "Go back" at bounding box center [241, 22] width 26 height 26
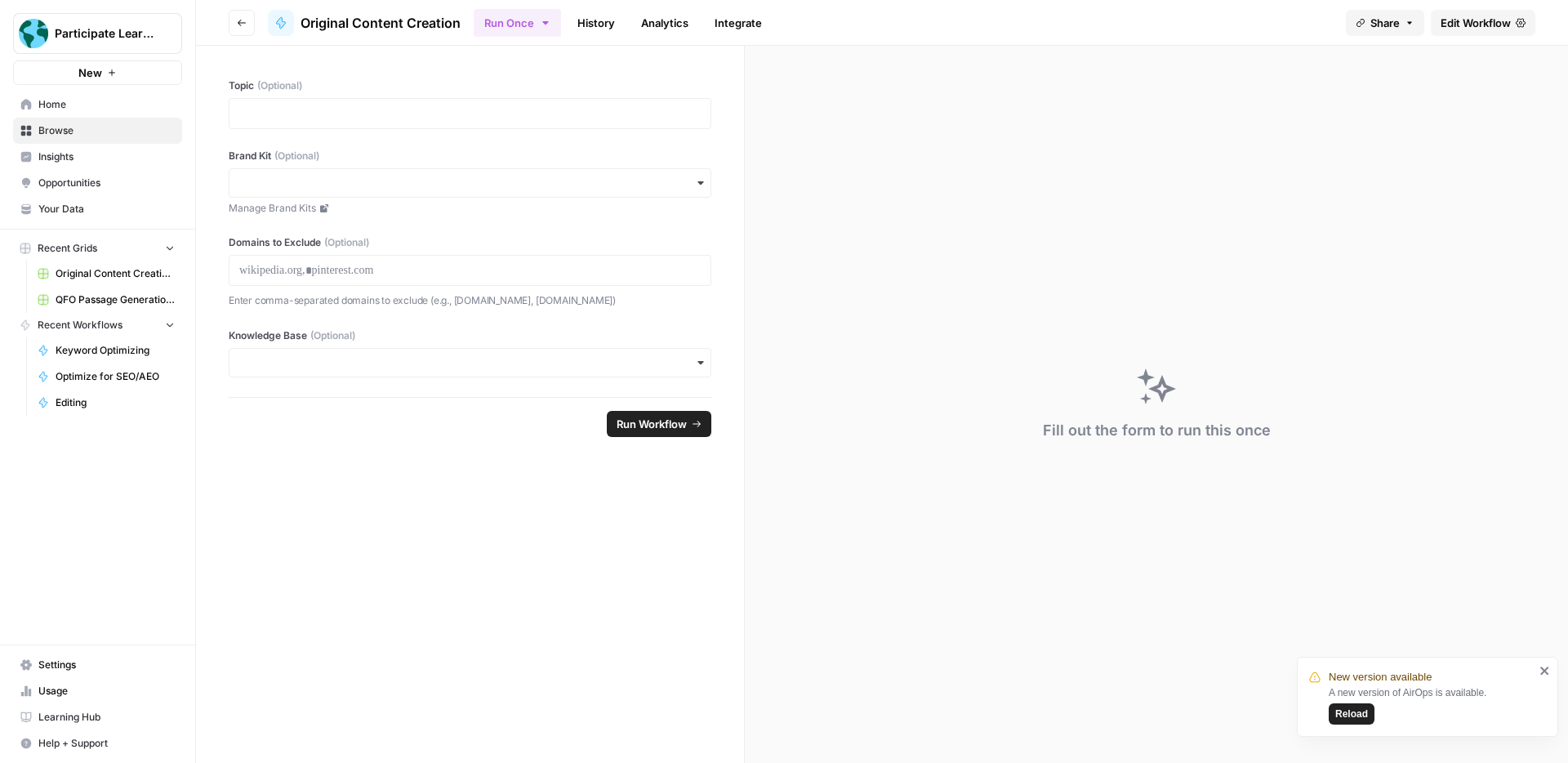
click at [251, 22] on button "Go back" at bounding box center [241, 22] width 26 height 26
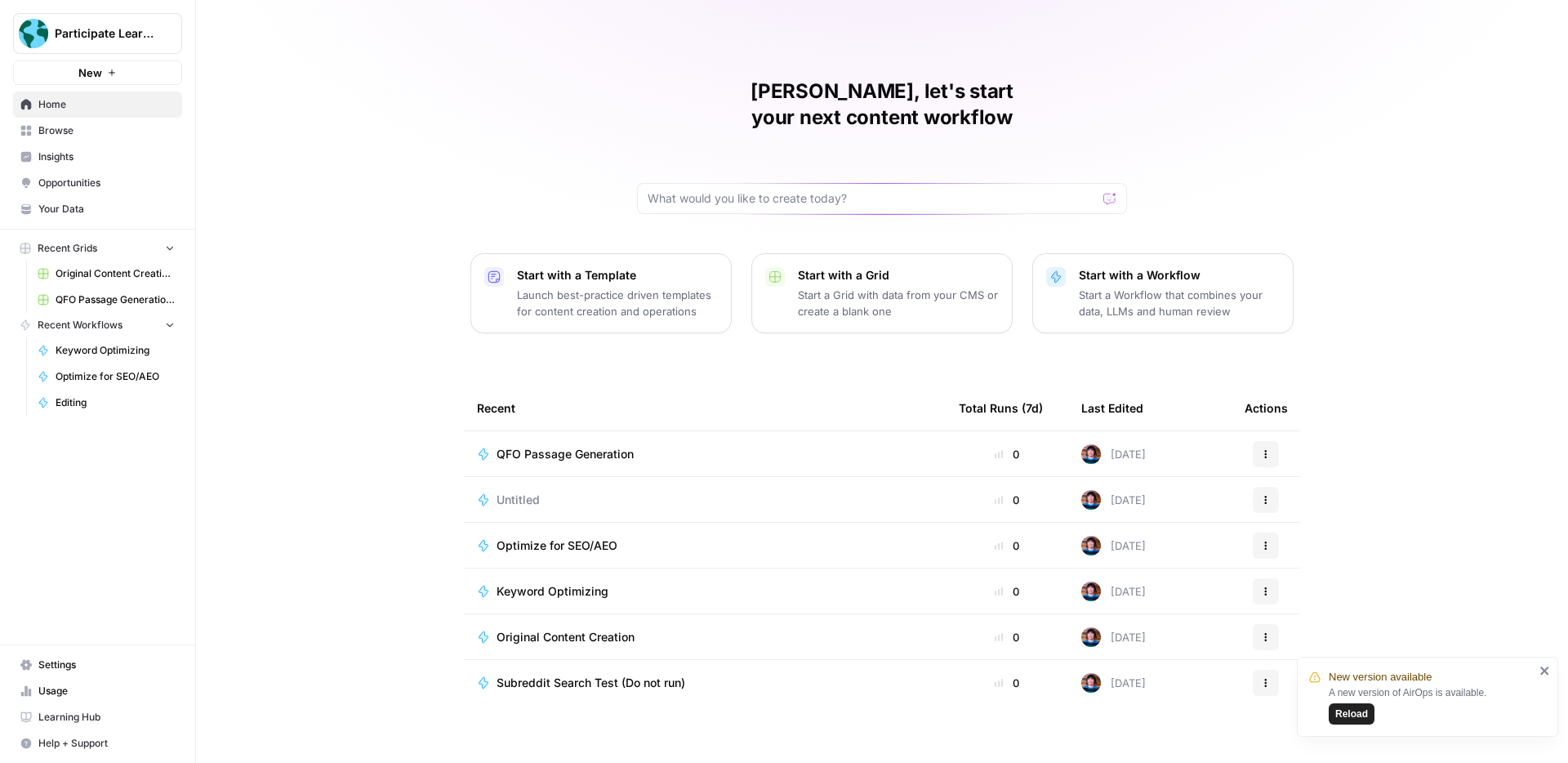
click at [75, 133] on span "Browse" at bounding box center [106, 131] width 136 height 15
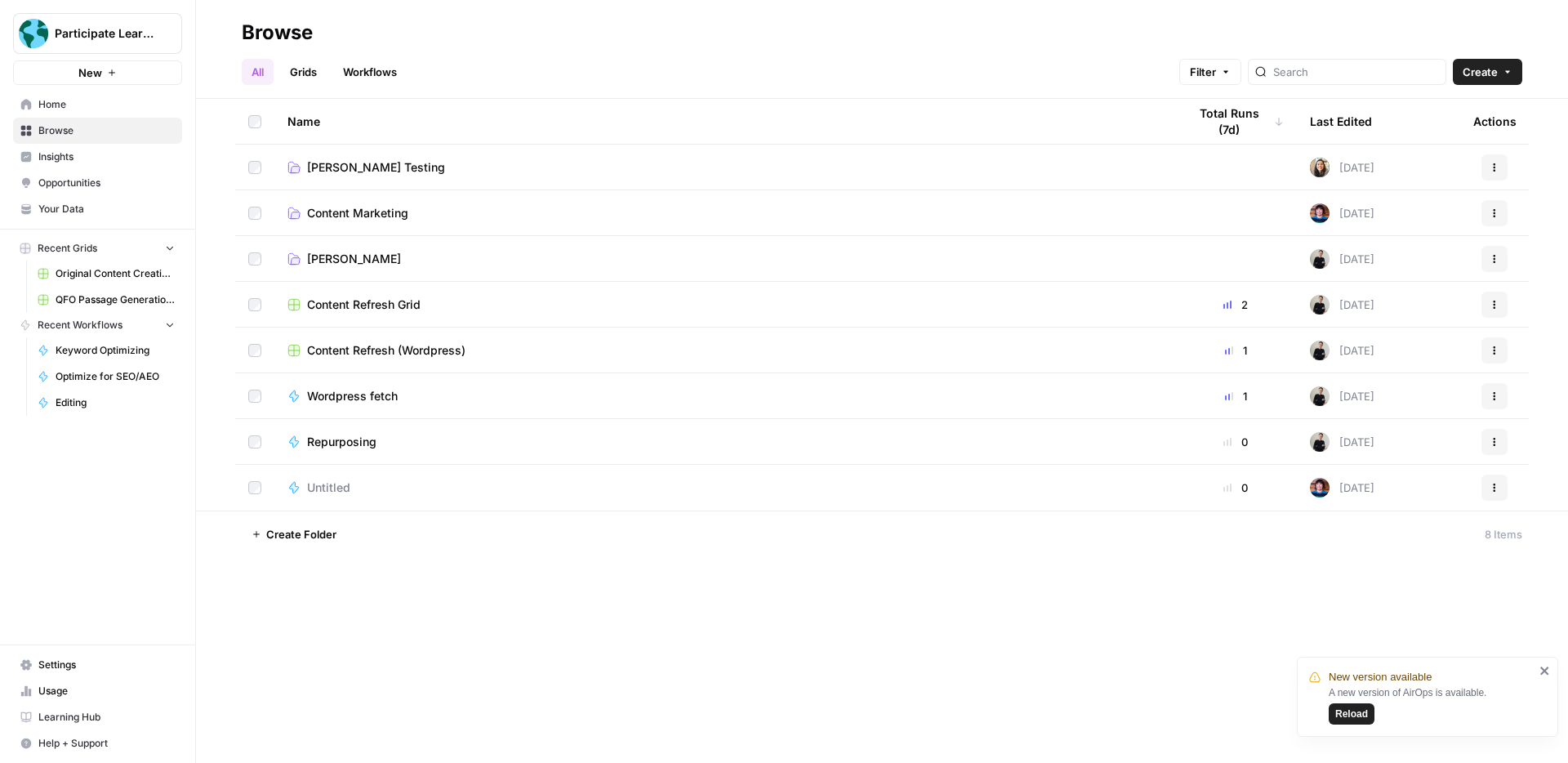
click at [378, 218] on span "Content Marketing" at bounding box center [358, 213] width 101 height 16
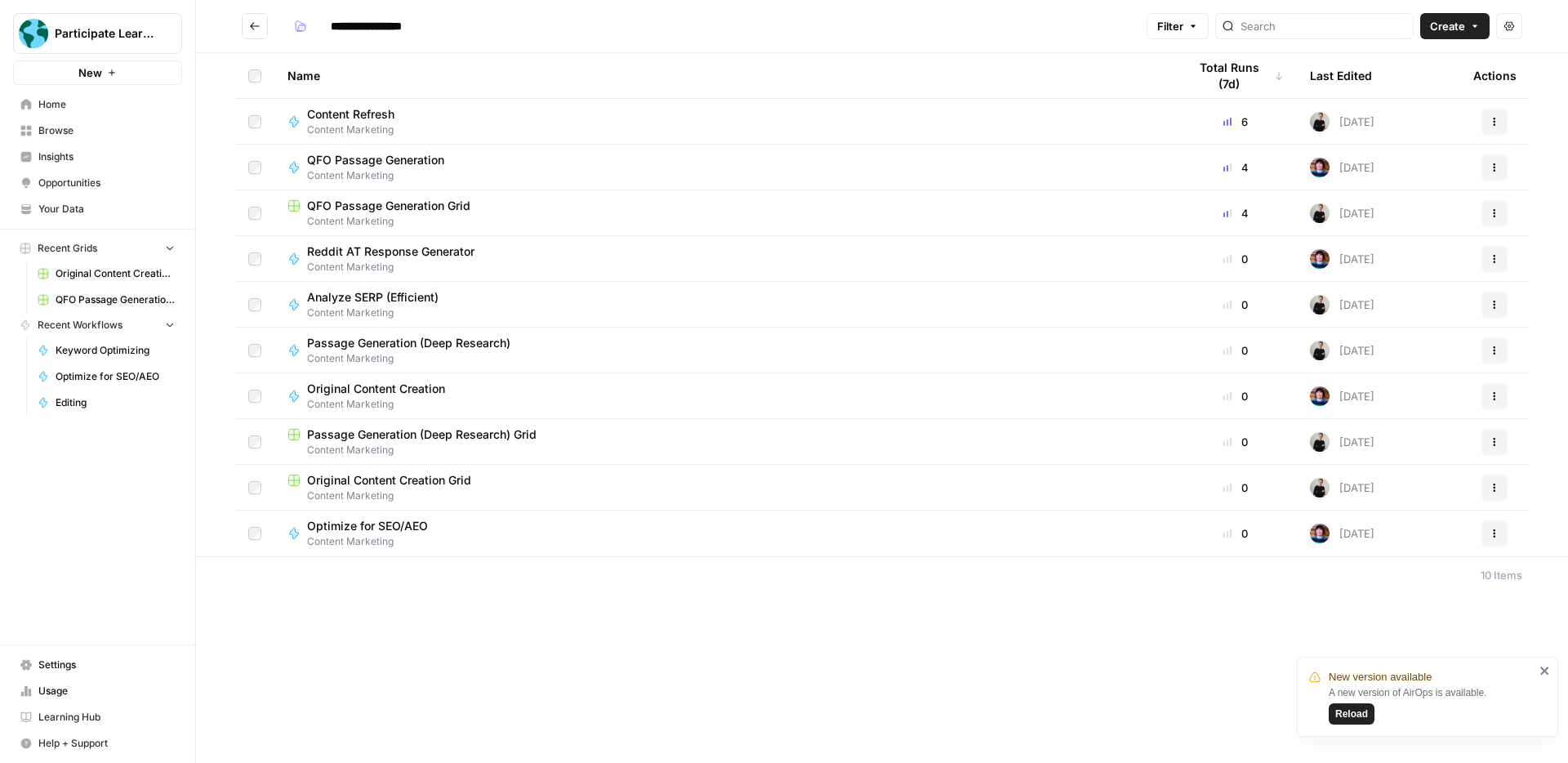
click at [358, 120] on span "Content Refresh" at bounding box center [351, 114] width 87 height 16
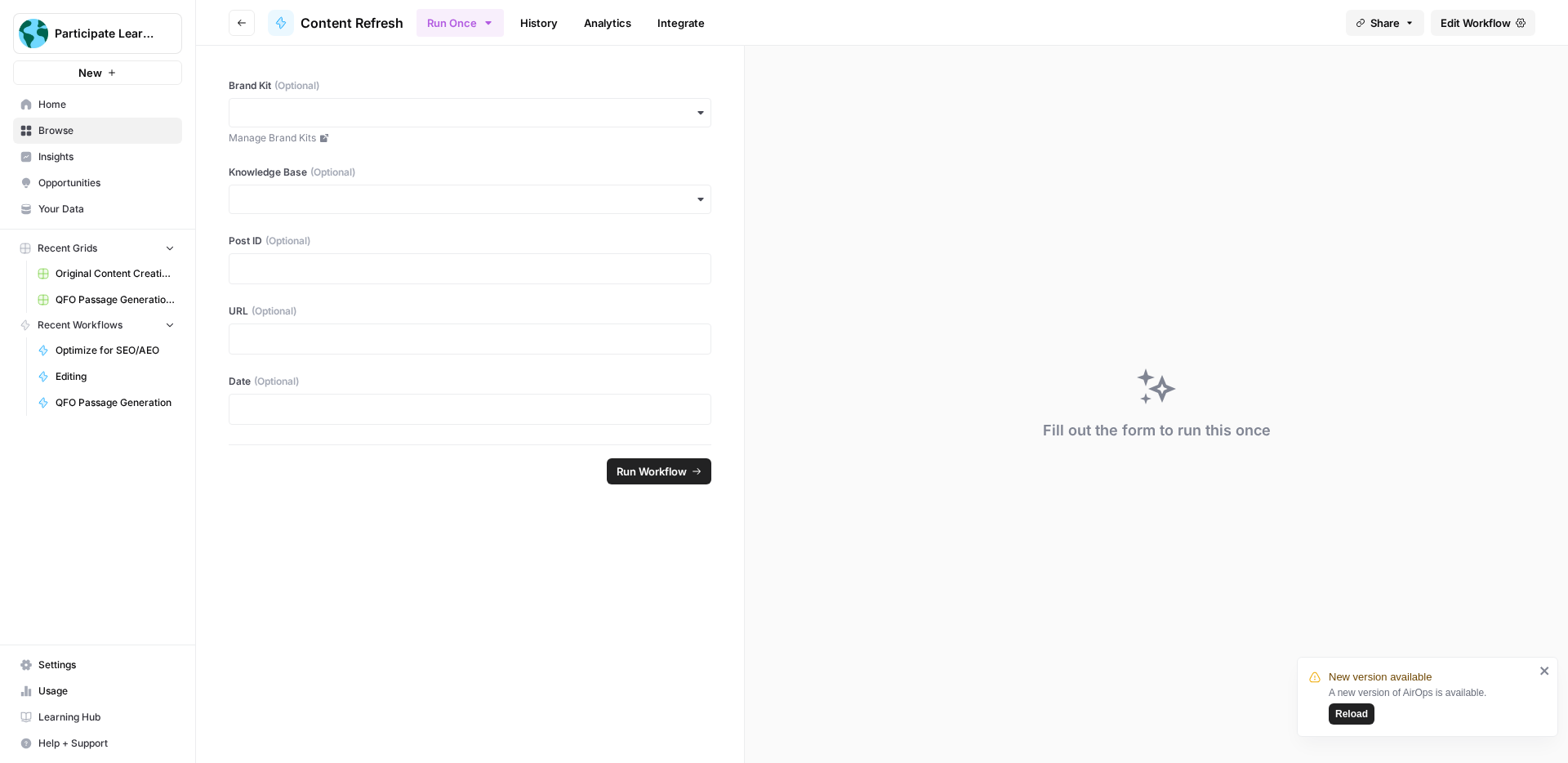
click at [1475, 23] on span "Edit Workflow" at bounding box center [1475, 23] width 70 height 16
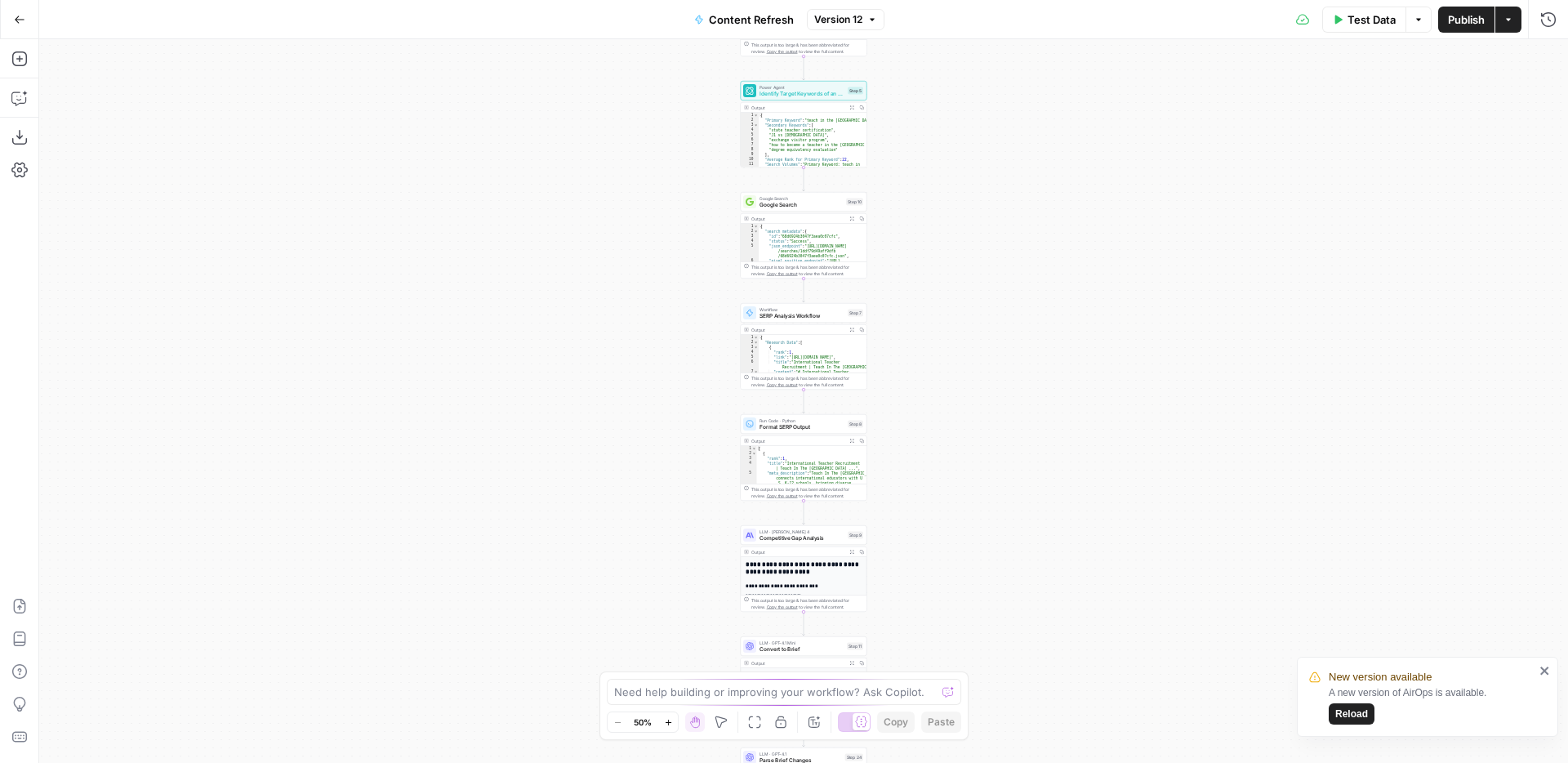
click at [1349, 710] on span "Reload" at bounding box center [1352, 714] width 33 height 15
click at [668, 721] on icon "button" at bounding box center [667, 722] width 5 height 5
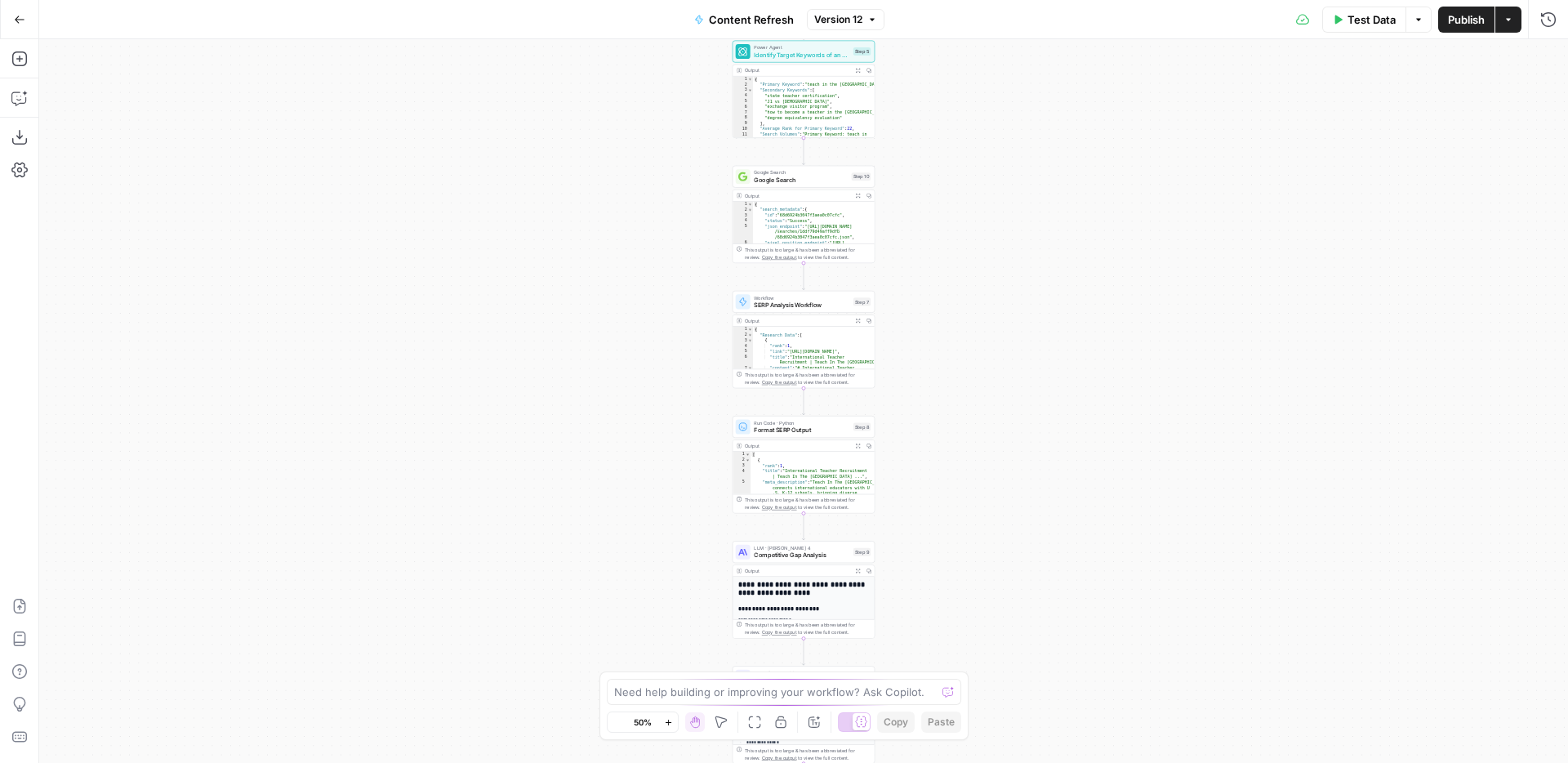
click at [668, 721] on icon "button" at bounding box center [667, 722] width 5 height 5
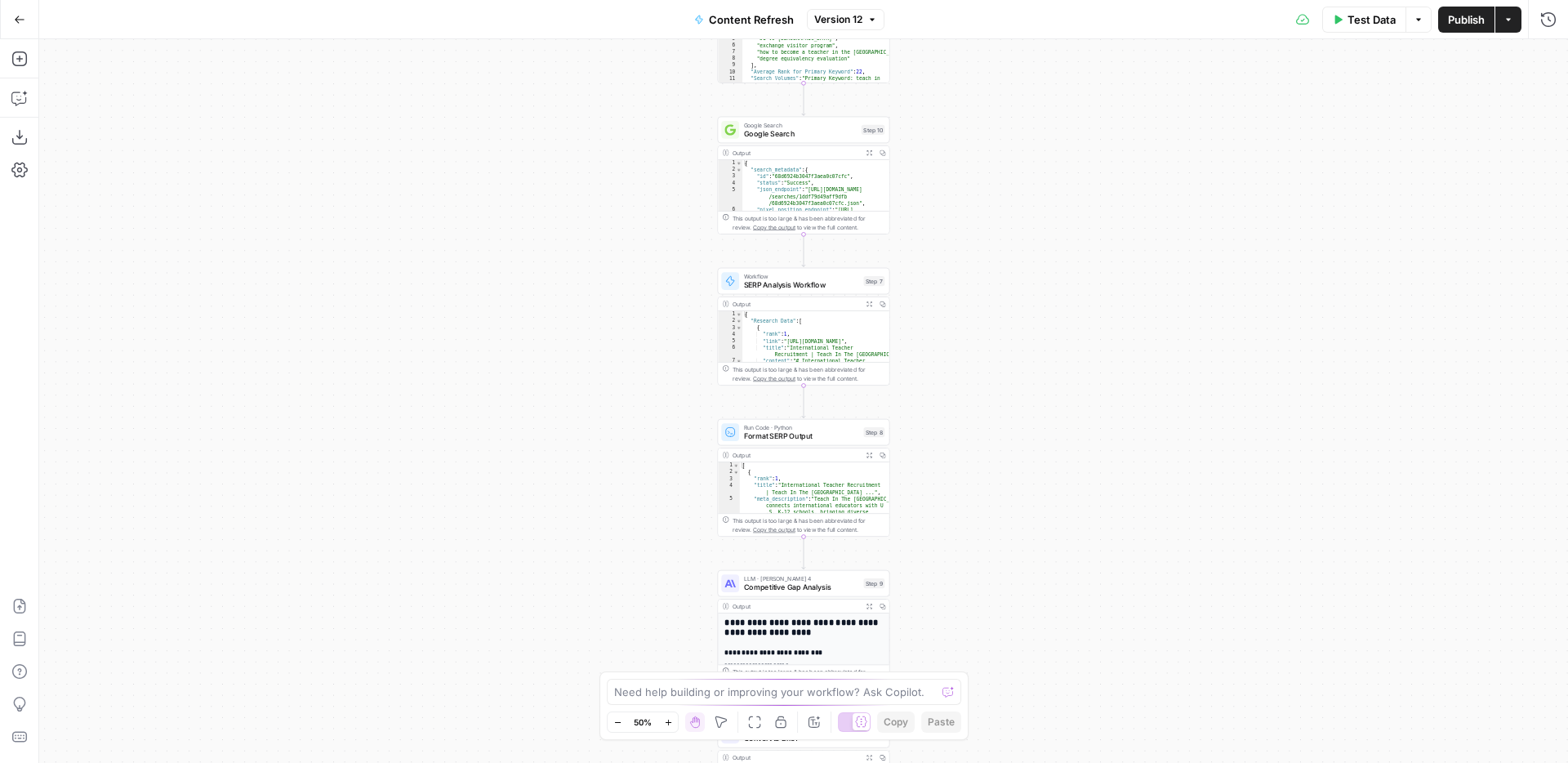
click at [668, 721] on icon "button" at bounding box center [667, 722] width 5 height 5
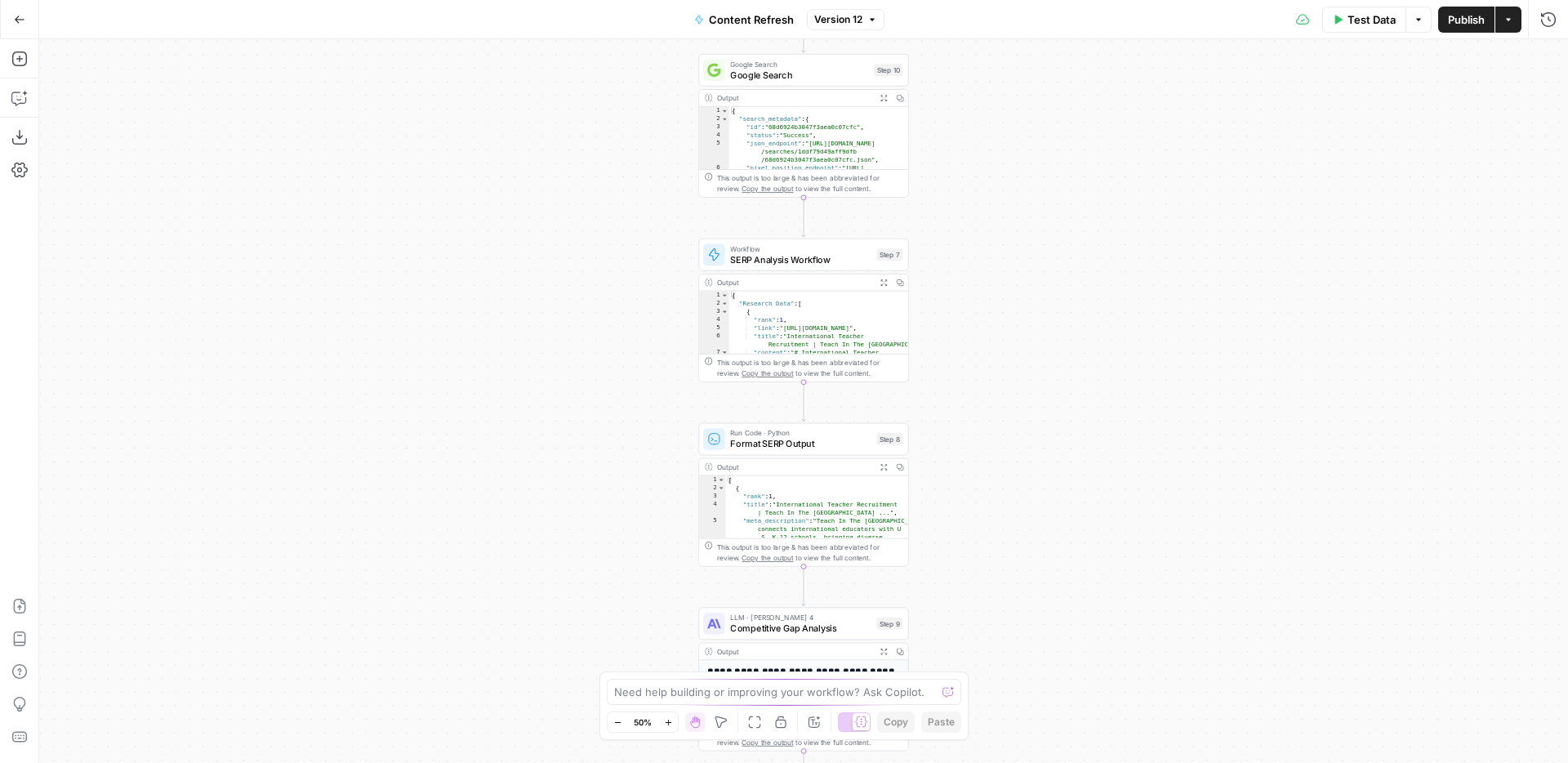
click at [668, 721] on icon "button" at bounding box center [667, 722] width 5 height 5
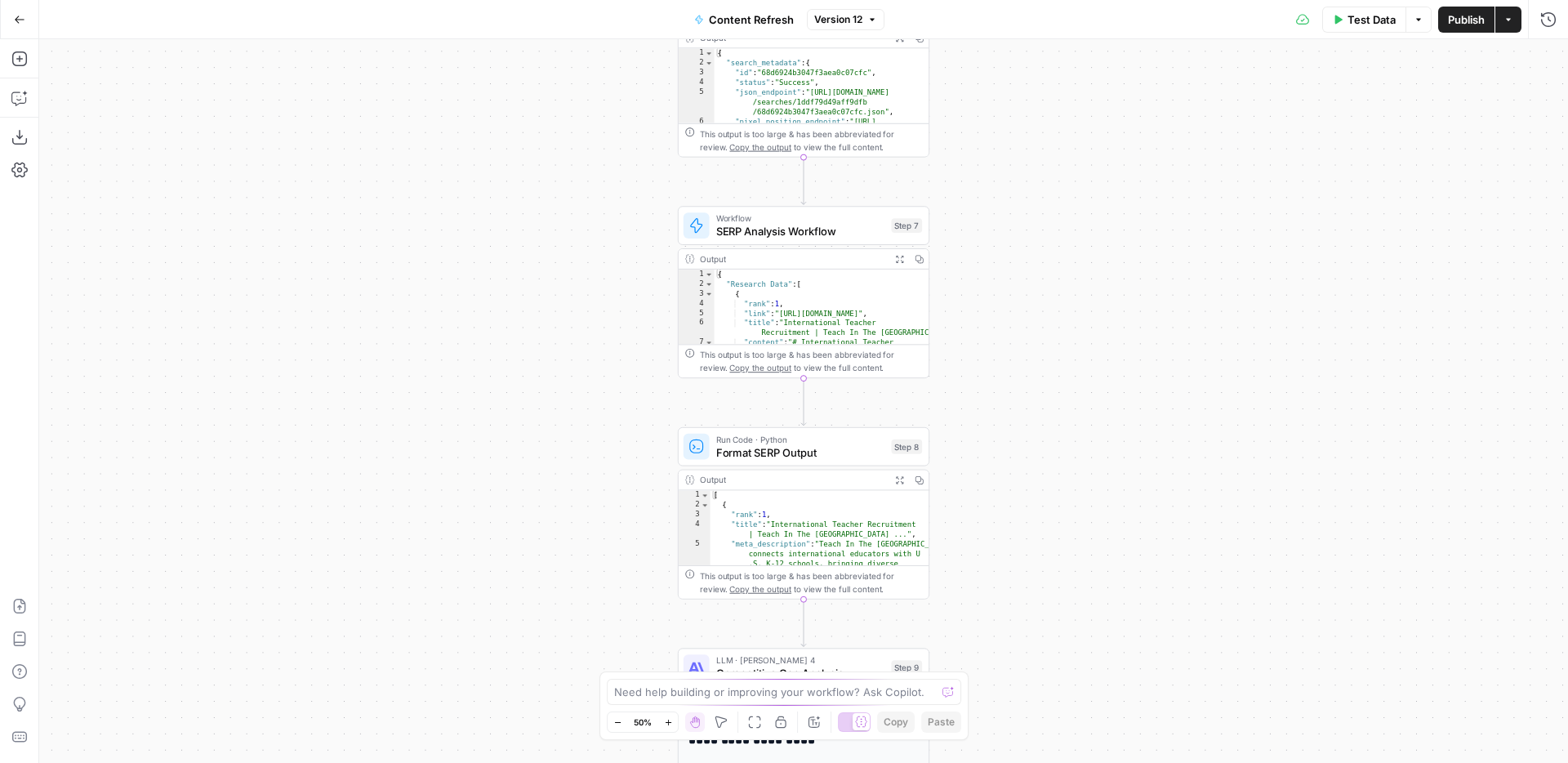
click at [668, 721] on icon "button" at bounding box center [667, 722] width 5 height 5
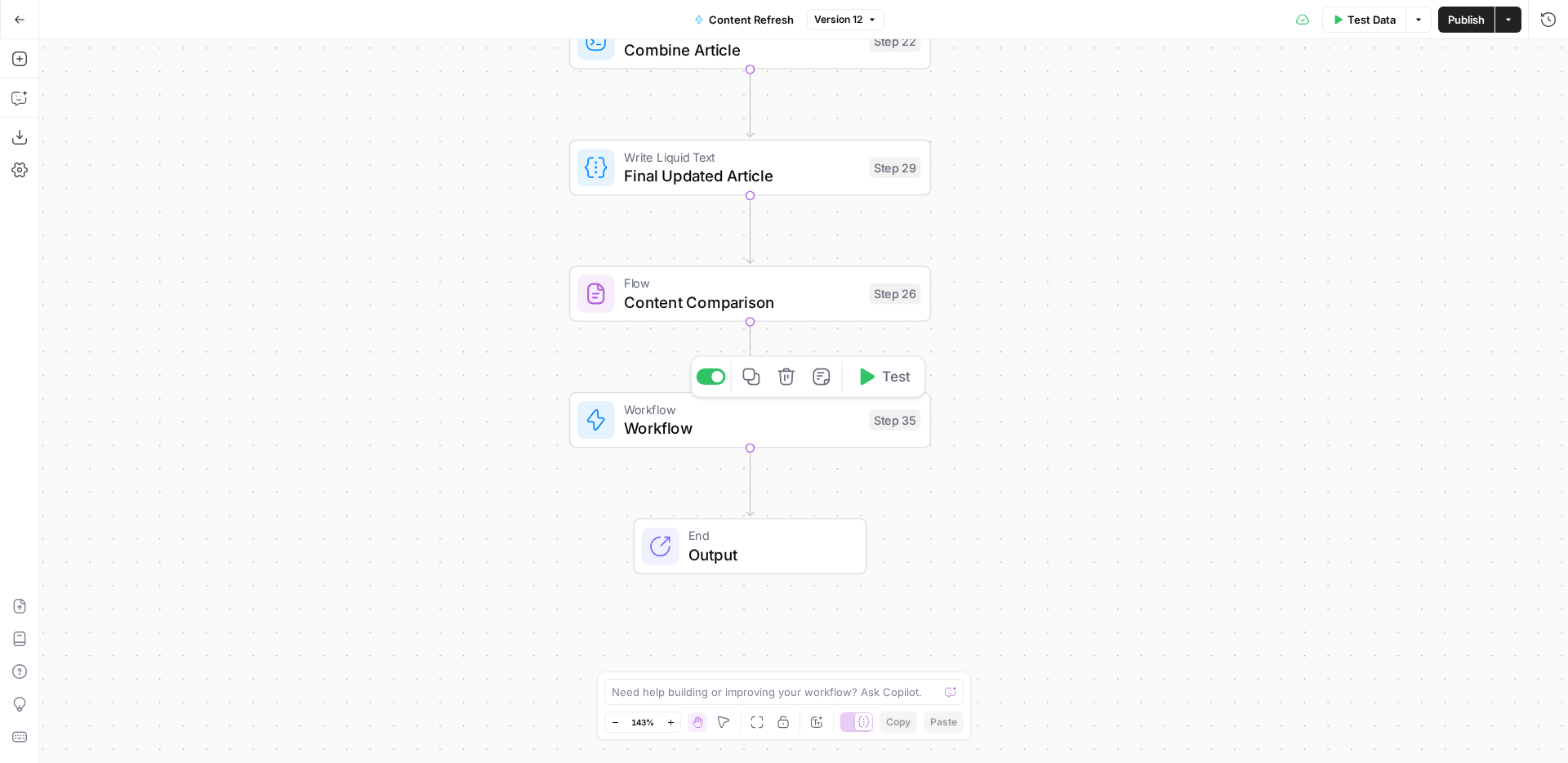
click at [823, 420] on span "Workflow" at bounding box center [741, 428] width 236 height 24
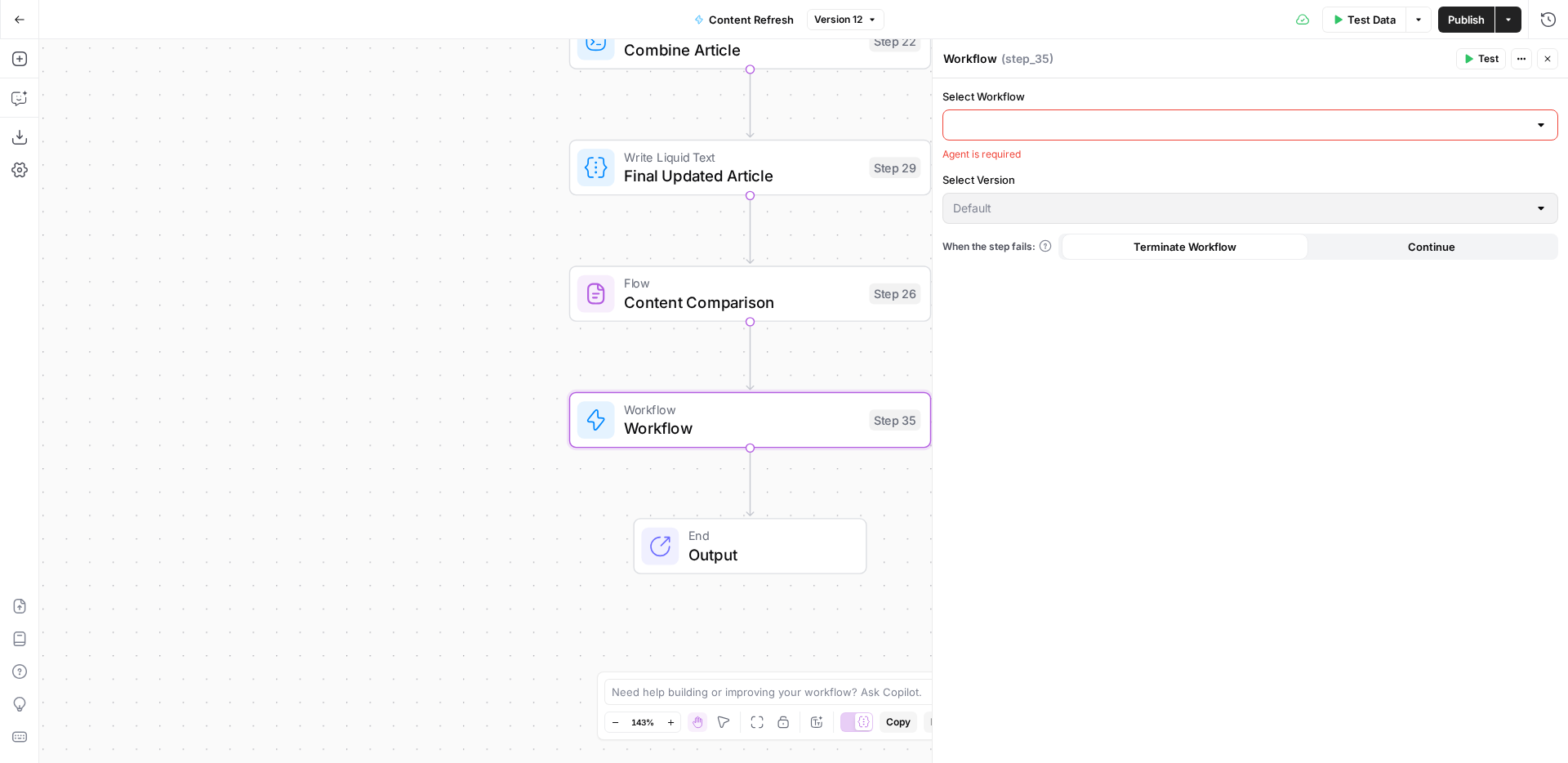
click at [1548, 59] on icon "button" at bounding box center [1548, 59] width 5 height 5
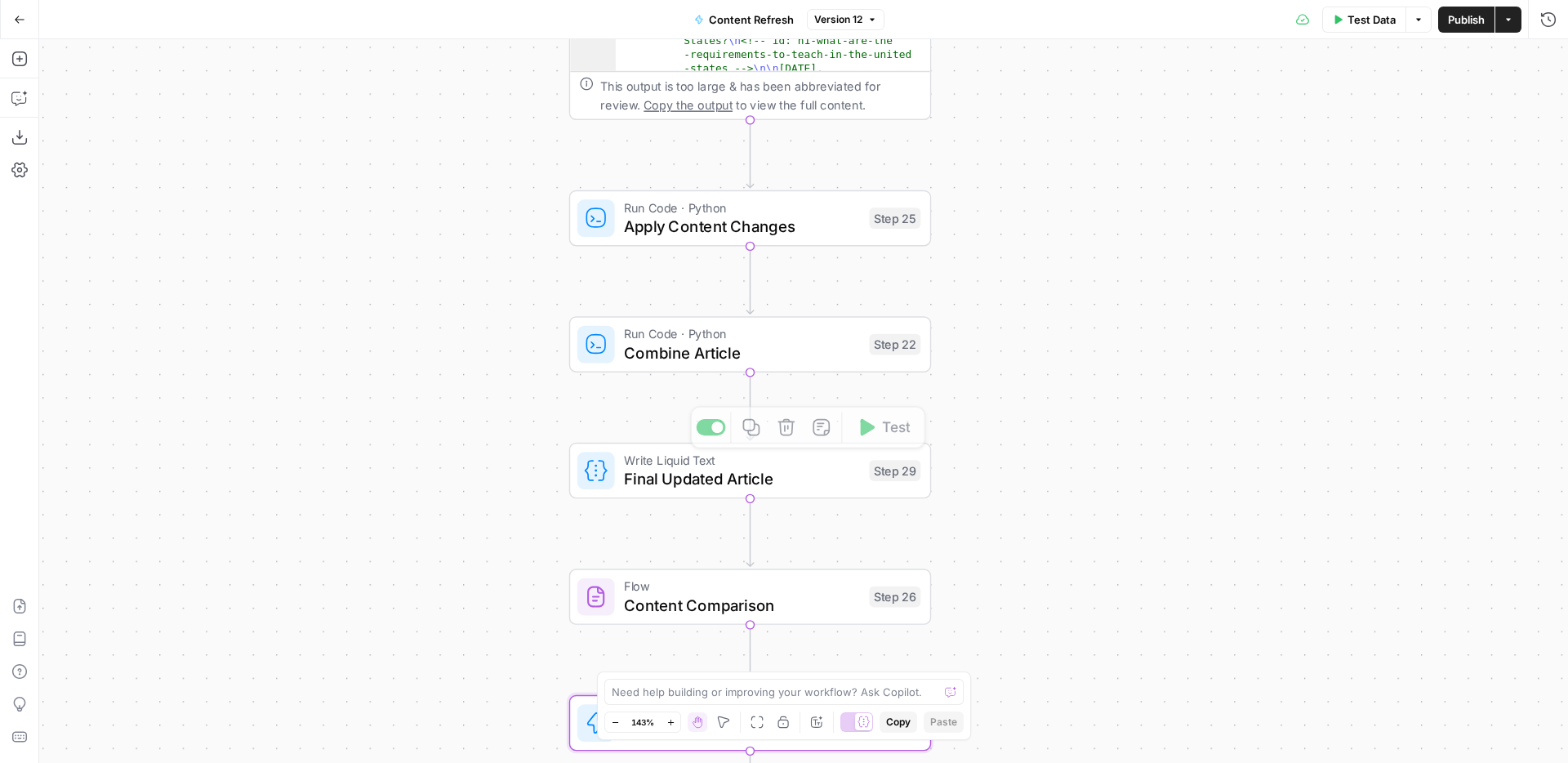
click at [788, 492] on div "Write Liquid Text Final Updated Article Step 29 Copy step Delete step Add Note …" at bounding box center [750, 470] width 362 height 56
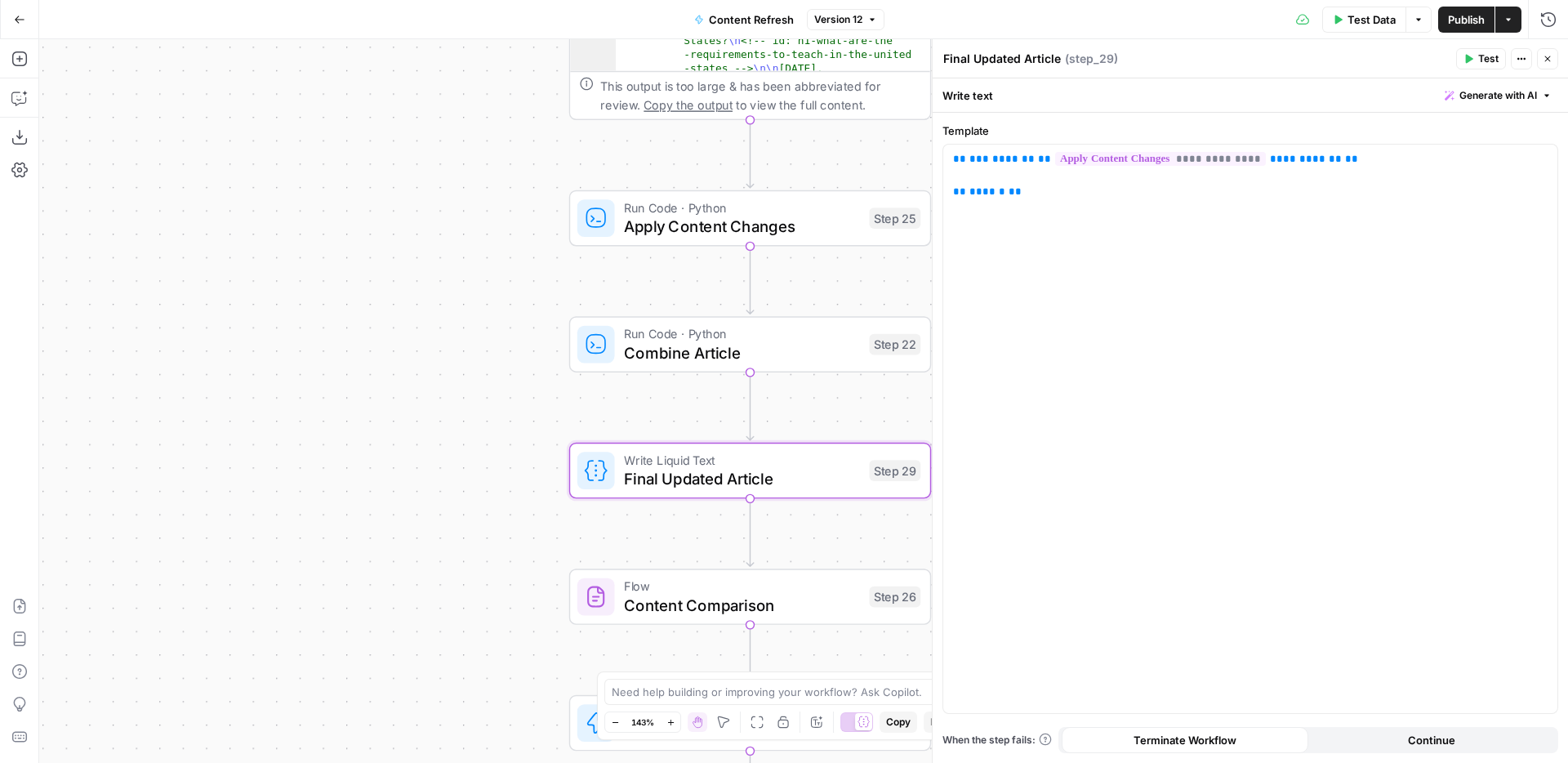
click at [1555, 60] on button "Close" at bounding box center [1548, 59] width 21 height 21
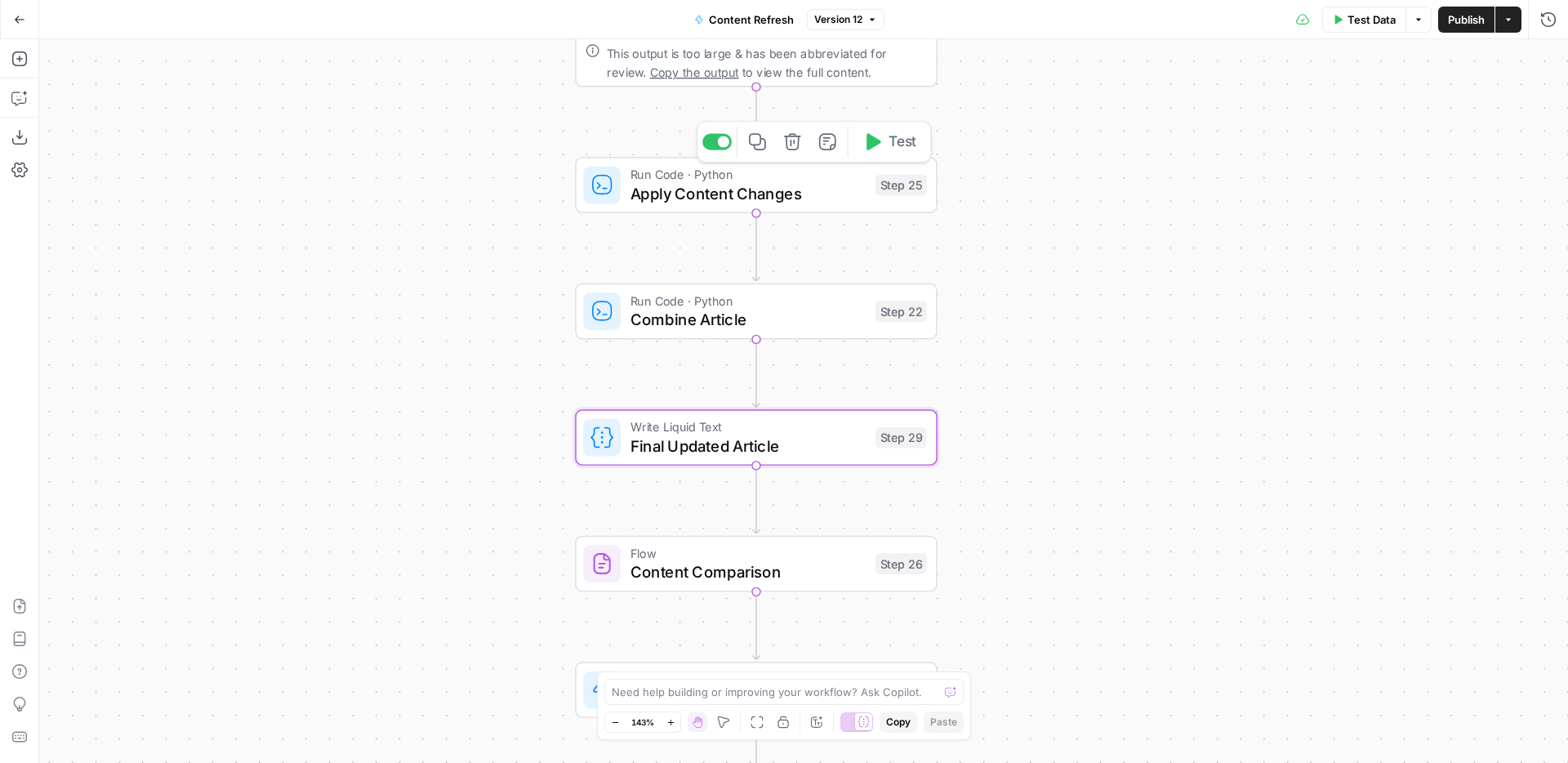
click at [816, 200] on span "Apply Content Changes" at bounding box center [748, 193] width 236 height 24
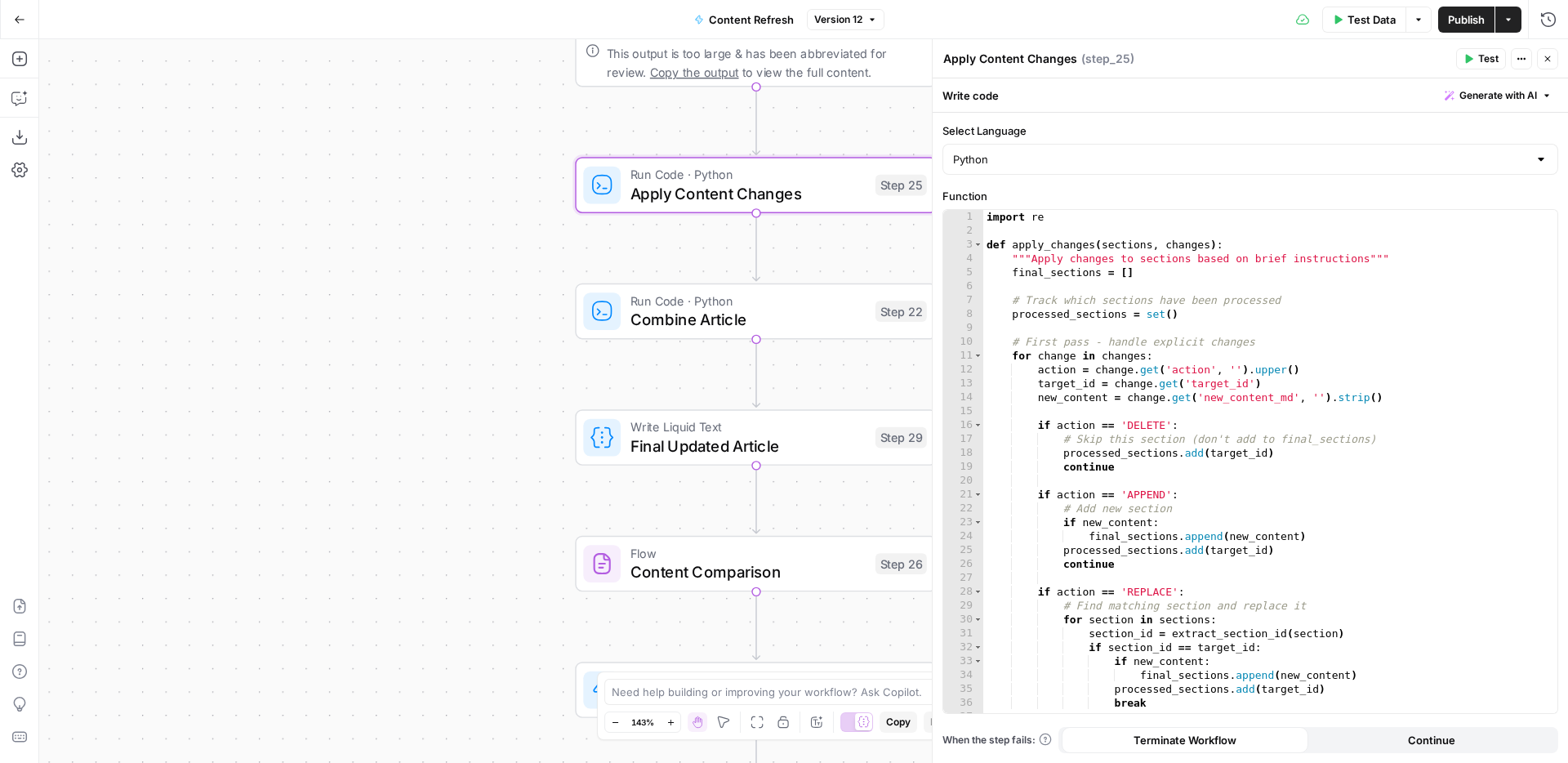
click at [1548, 54] on icon "button" at bounding box center [1548, 59] width 10 height 10
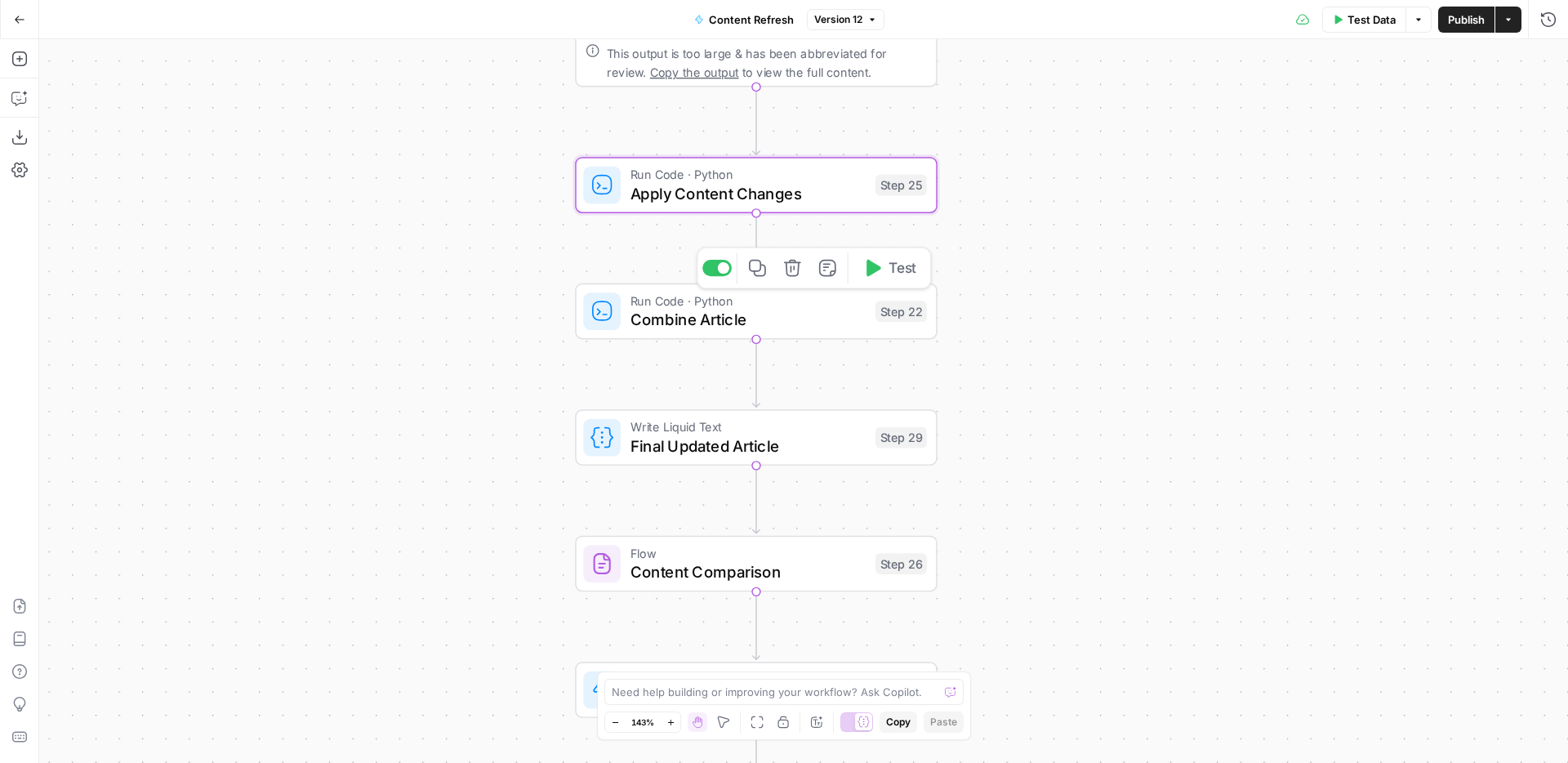
click at [764, 328] on span "Combine Article" at bounding box center [748, 320] width 236 height 24
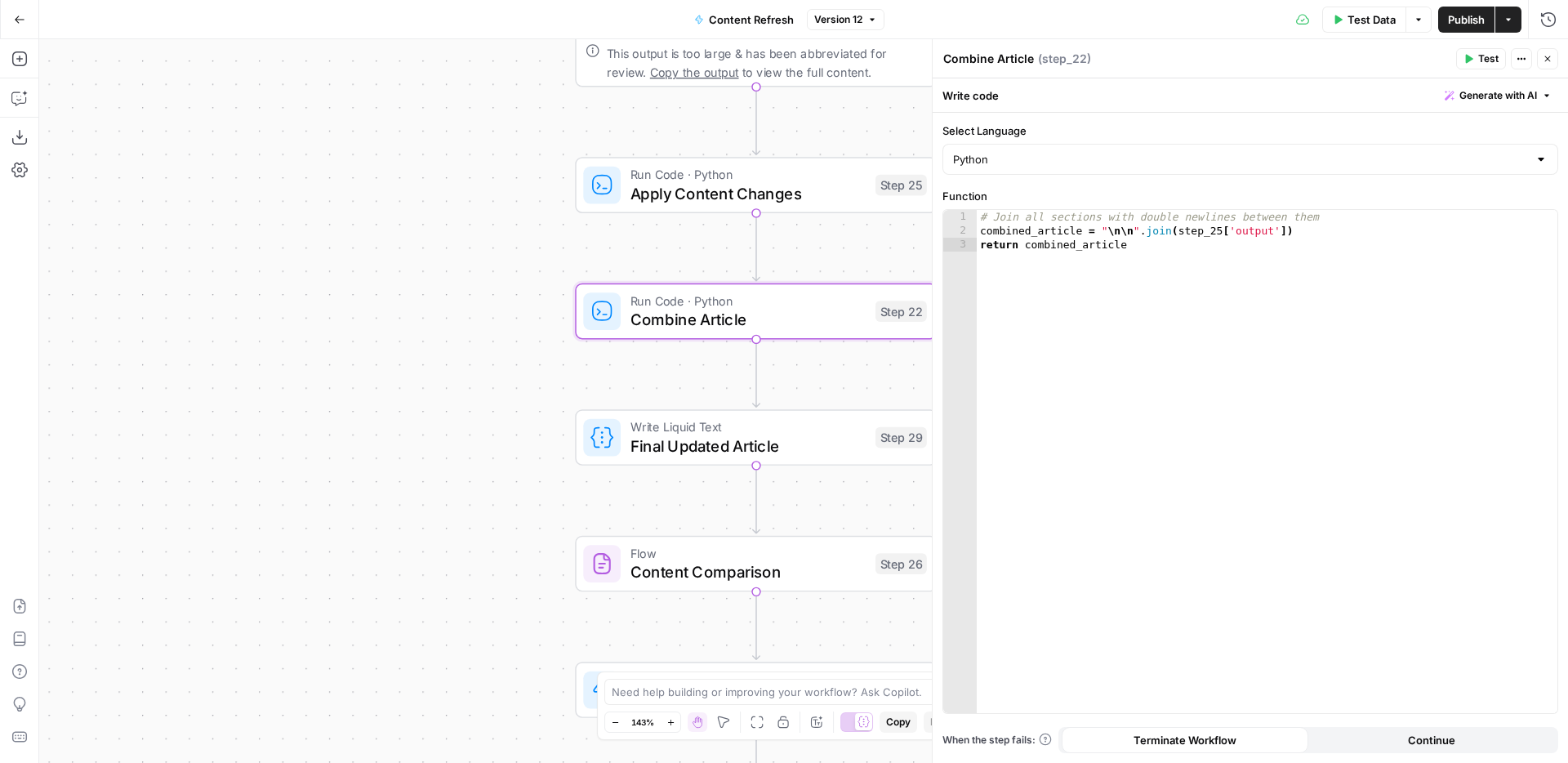
click at [1547, 65] on button "Close" at bounding box center [1548, 59] width 21 height 21
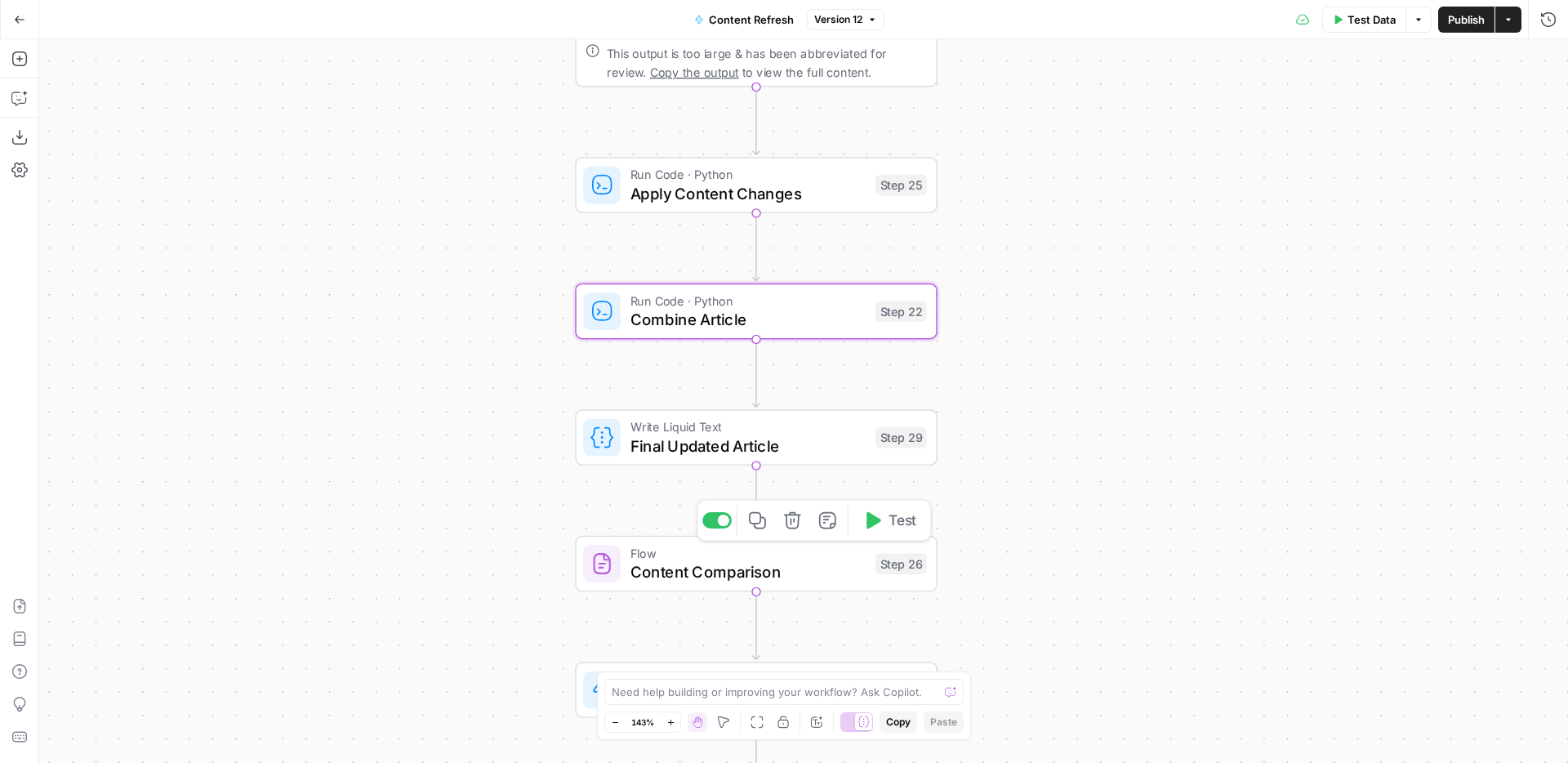
click at [802, 569] on span "Content Comparison" at bounding box center [748, 572] width 236 height 24
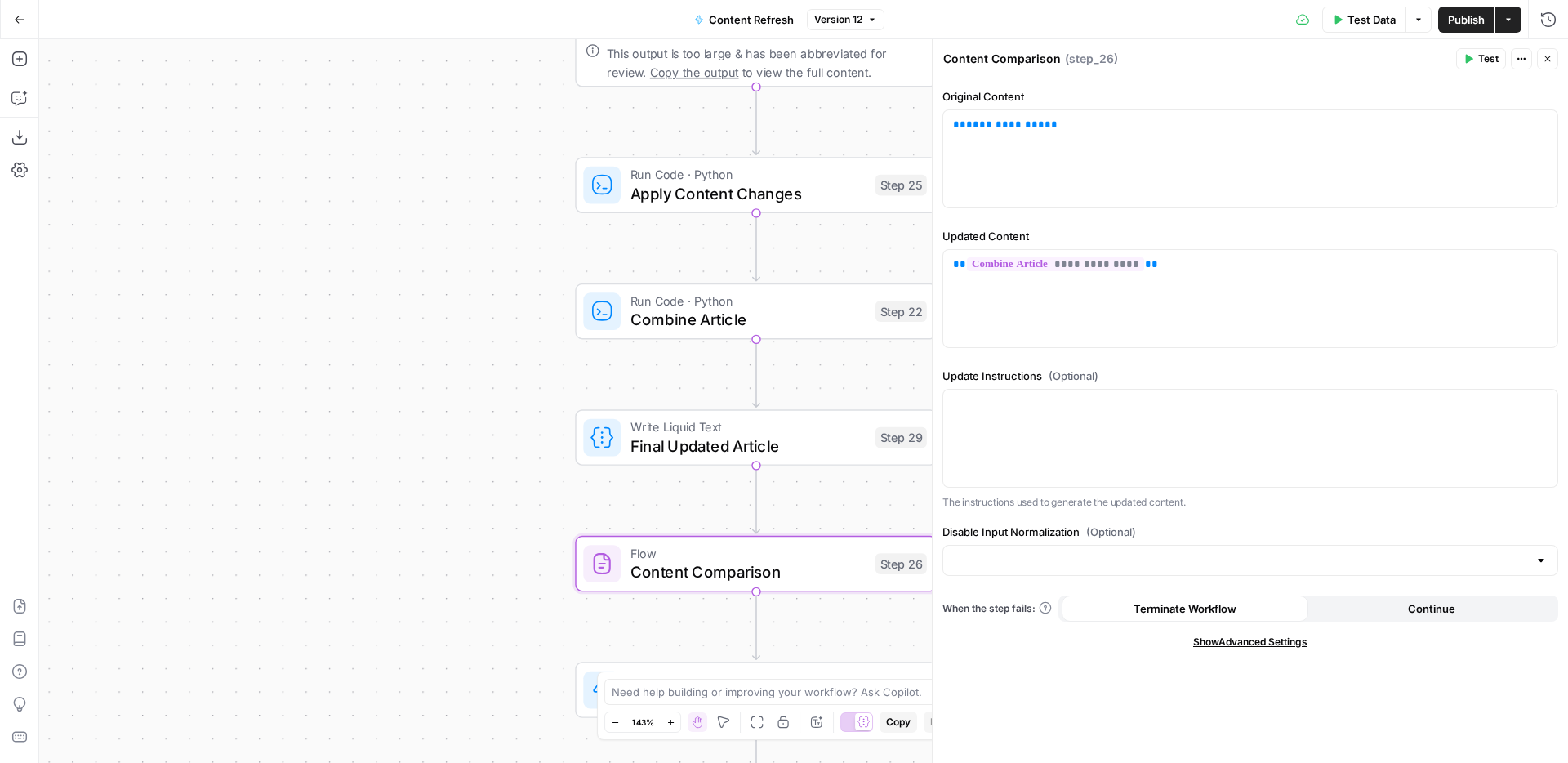
click at [1545, 64] on button "Close" at bounding box center [1548, 59] width 21 height 21
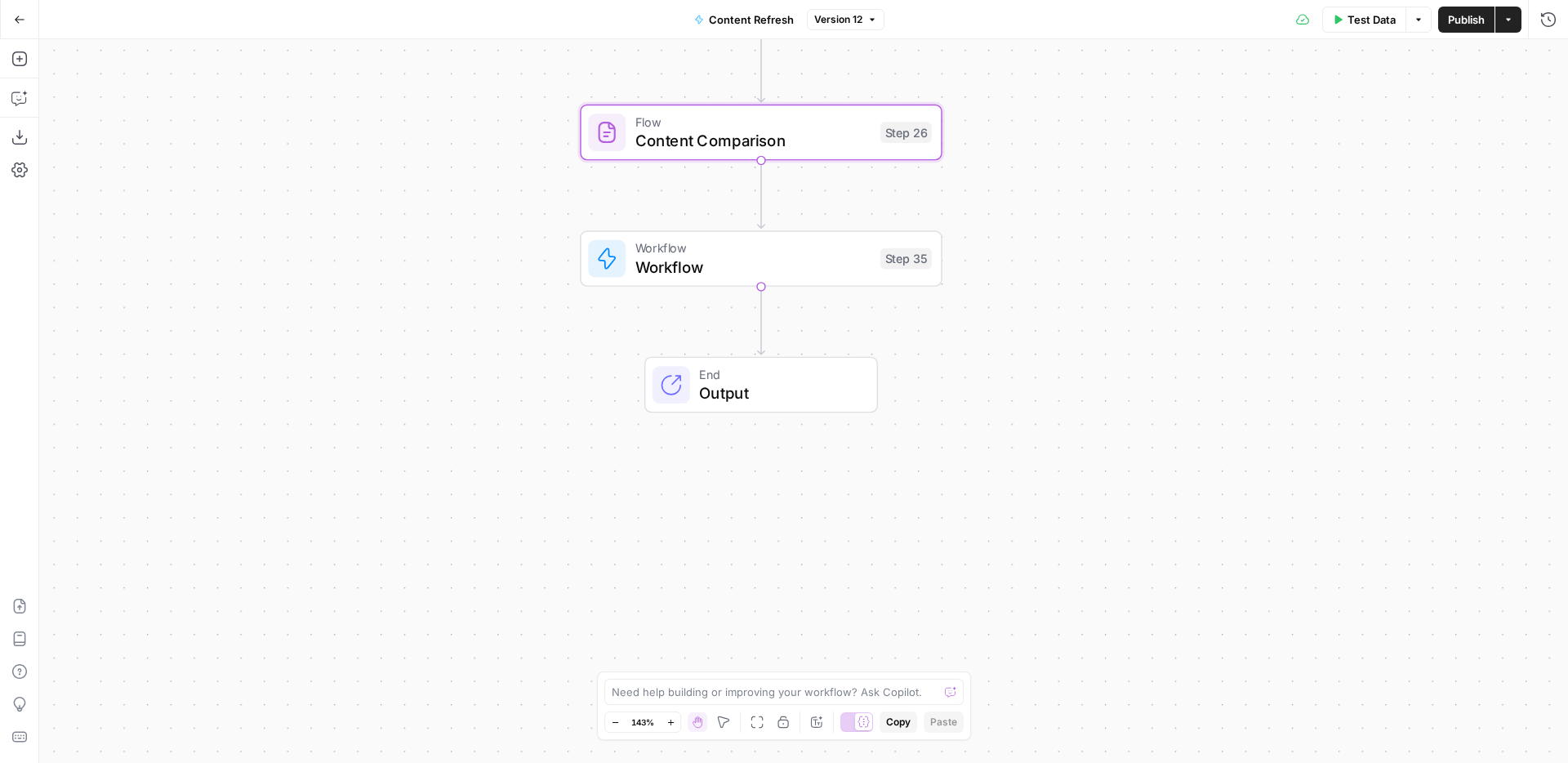
click at [25, 15] on button "Go Back" at bounding box center [20, 20] width 29 height 29
